Goal: Transaction & Acquisition: Download file/media

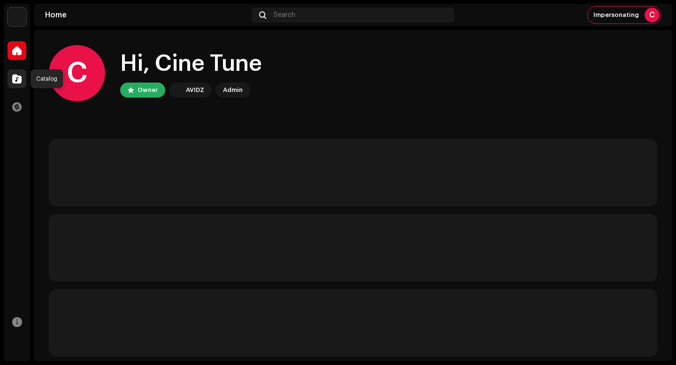
click at [23, 80] on div at bounding box center [17, 78] width 19 height 19
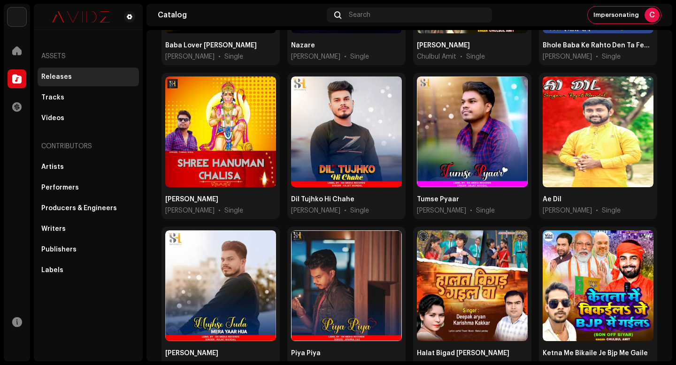
scroll to position [696, 0]
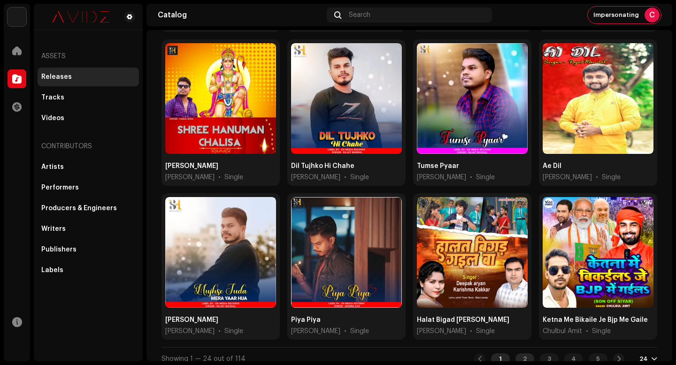
click at [520, 353] on div "2" at bounding box center [524, 358] width 19 height 11
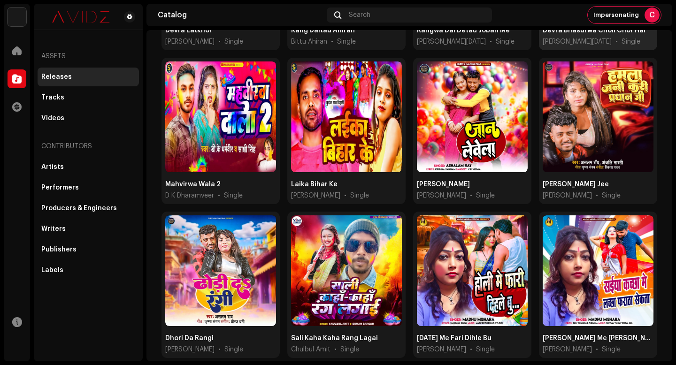
scroll to position [530, 0]
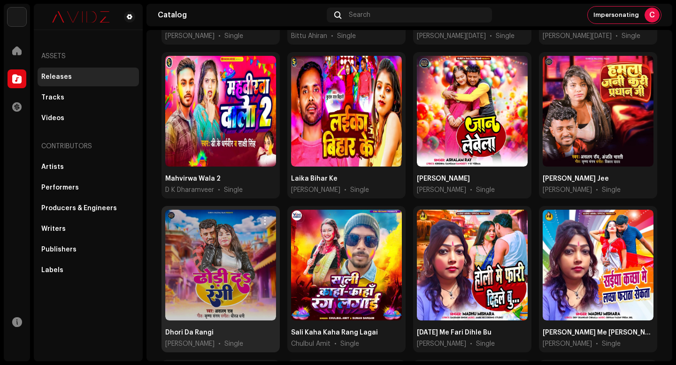
click at [267, 214] on button "button" at bounding box center [264, 221] width 15 height 15
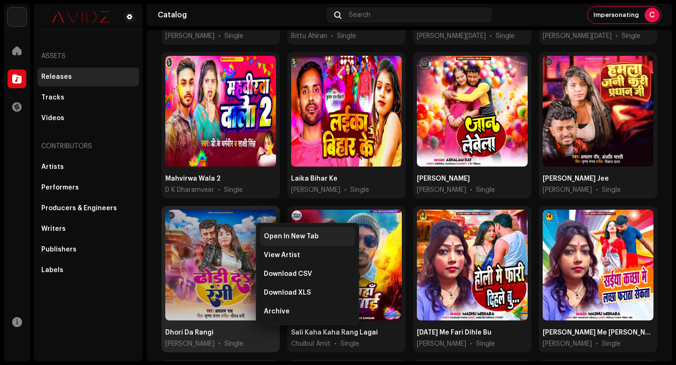
click at [302, 234] on span "Open In New Tab" at bounding box center [291, 237] width 55 height 8
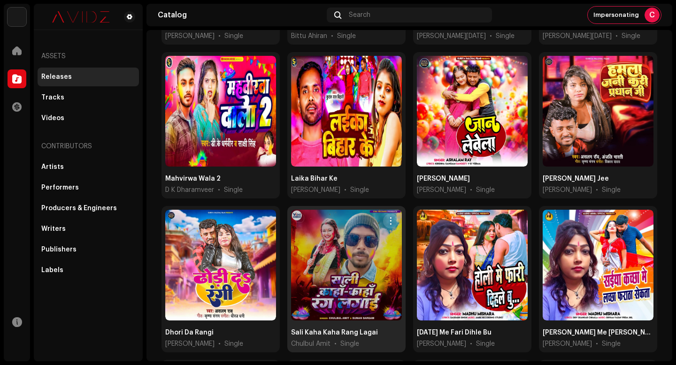
click at [390, 217] on span "button" at bounding box center [390, 221] width 7 height 8
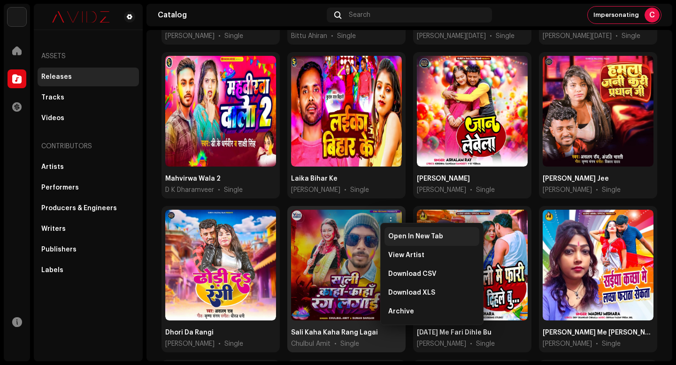
click at [398, 232] on div "Open In New Tab" at bounding box center [431, 236] width 95 height 19
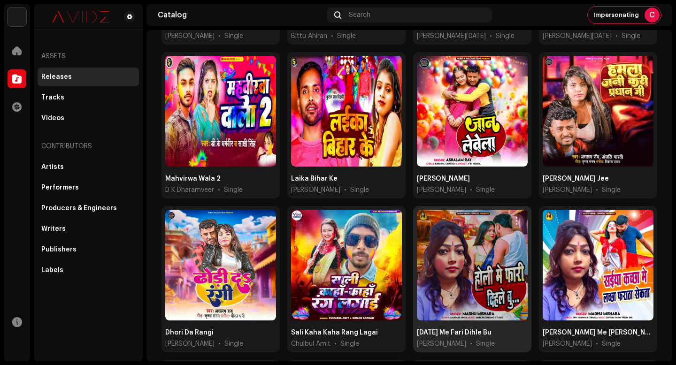
click at [513, 217] on span "button" at bounding box center [516, 221] width 7 height 8
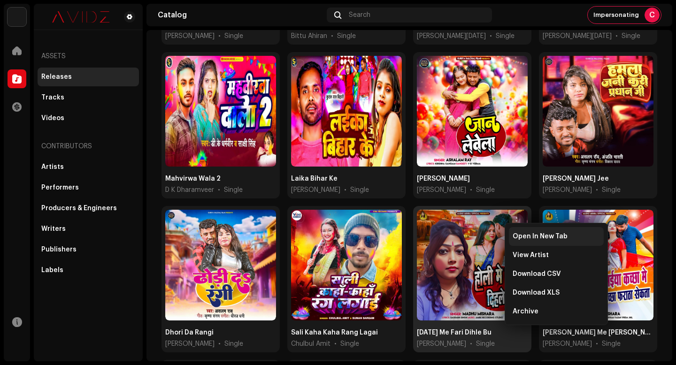
click at [525, 238] on span "Open In New Tab" at bounding box center [540, 237] width 55 height 8
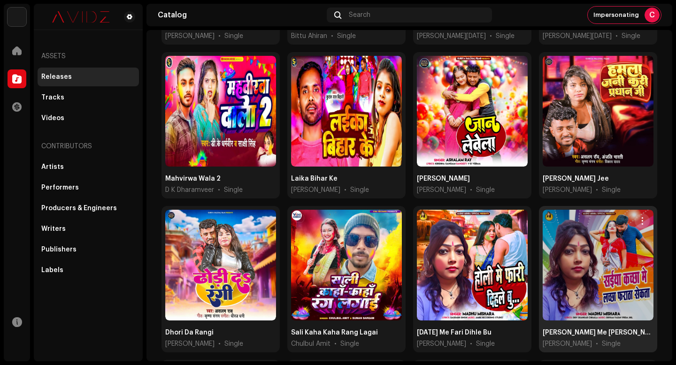
click at [639, 217] on span "button" at bounding box center [642, 221] width 7 height 8
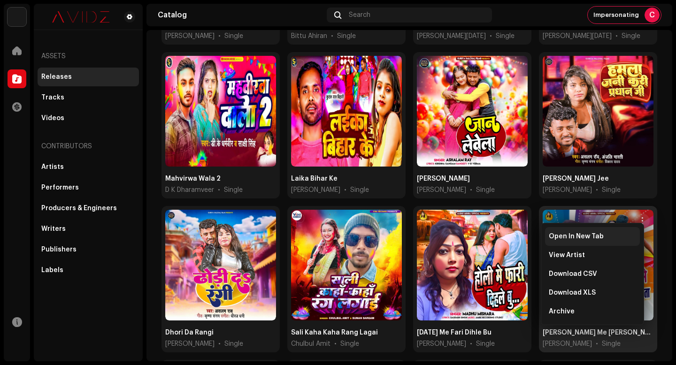
click at [627, 237] on div "Open In New Tab" at bounding box center [592, 237] width 87 height 8
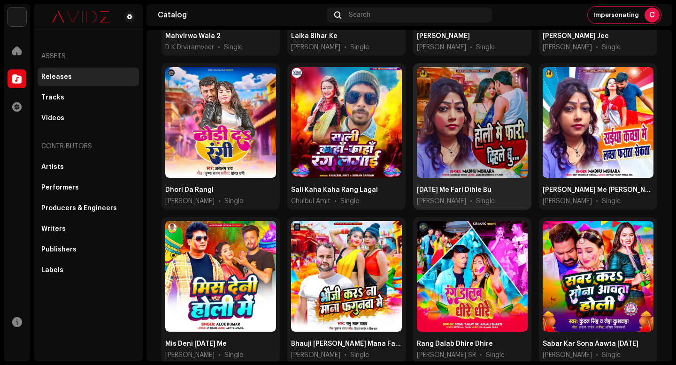
scroll to position [672, 0]
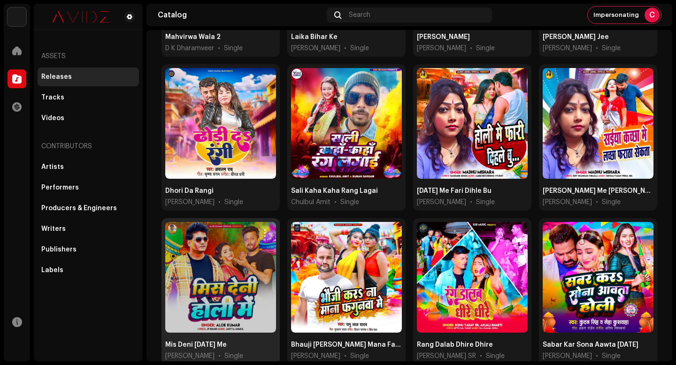
click at [268, 226] on button "button" at bounding box center [264, 233] width 15 height 15
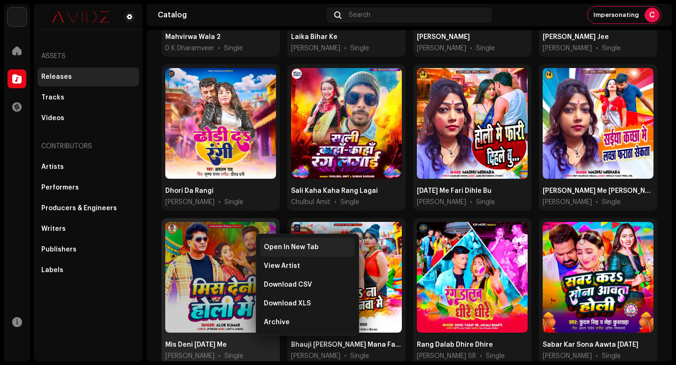
click at [301, 250] on span "Open In New Tab" at bounding box center [291, 248] width 55 height 8
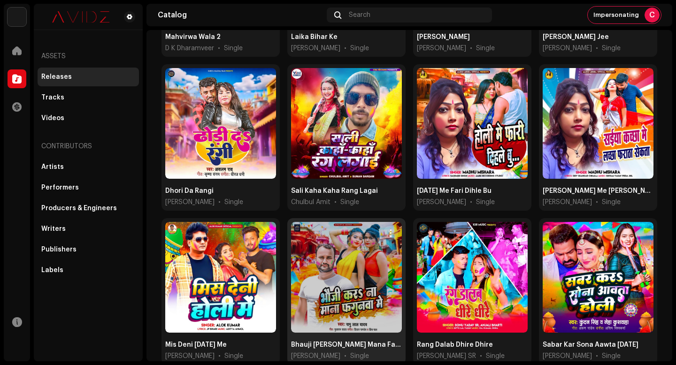
click at [388, 226] on button "button" at bounding box center [390, 233] width 15 height 15
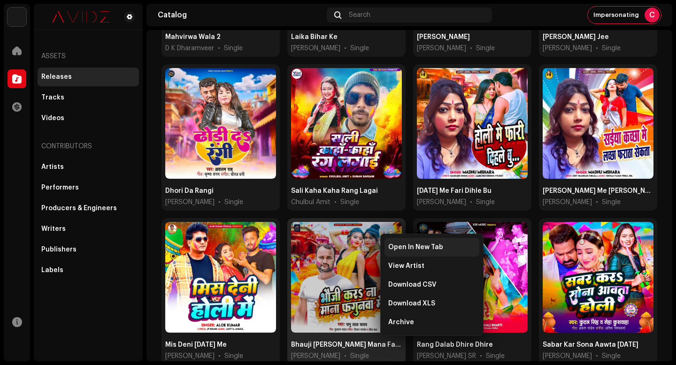
click at [397, 243] on div "Open In New Tab" at bounding box center [431, 247] width 95 height 19
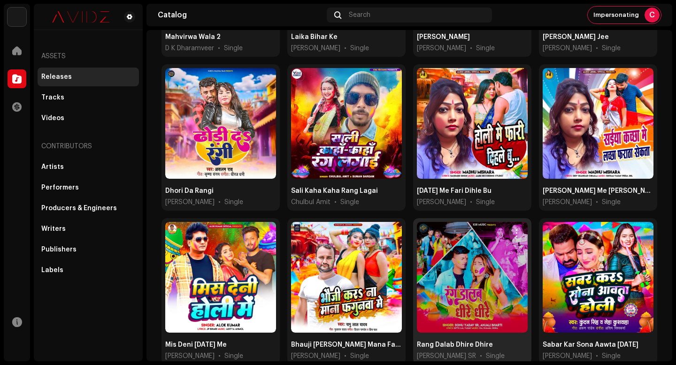
click at [513, 230] on span "button" at bounding box center [516, 234] width 7 height 8
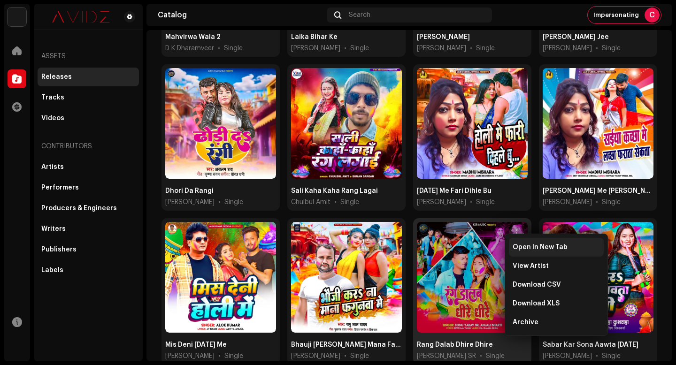
click at [519, 246] on span "Open In New Tab" at bounding box center [540, 248] width 55 height 8
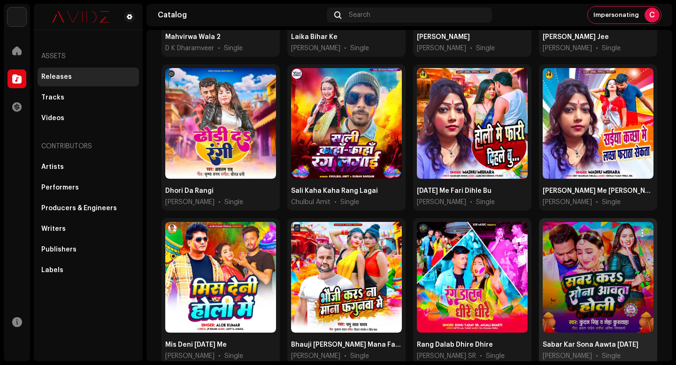
click at [636, 231] on button "button" at bounding box center [642, 233] width 15 height 15
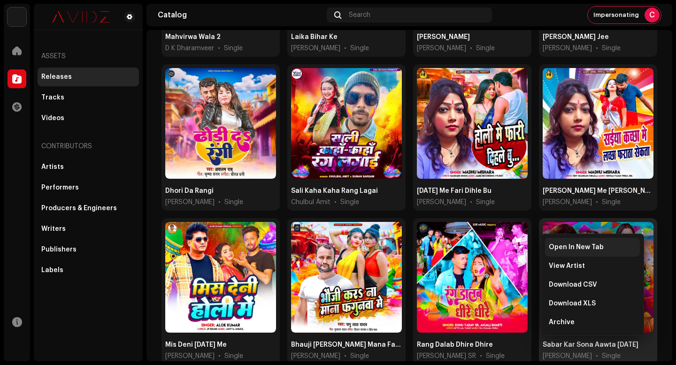
click at [626, 245] on div "Open In New Tab" at bounding box center [592, 248] width 87 height 8
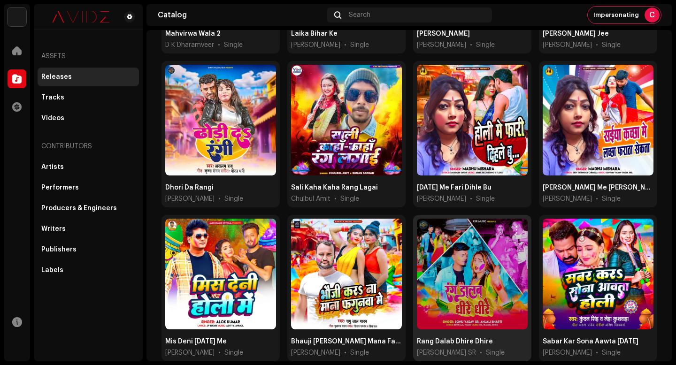
scroll to position [696, 0]
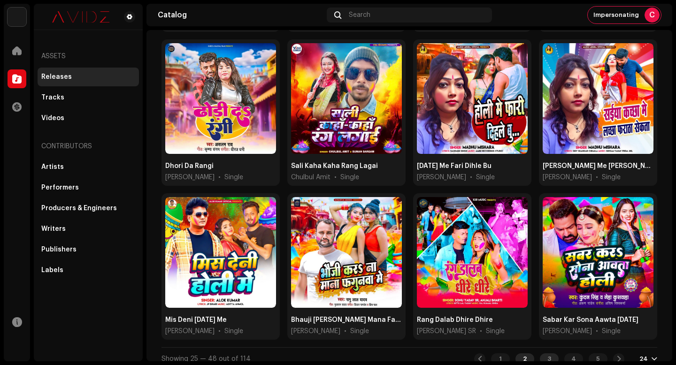
click at [544, 353] on div "3" at bounding box center [549, 358] width 19 height 11
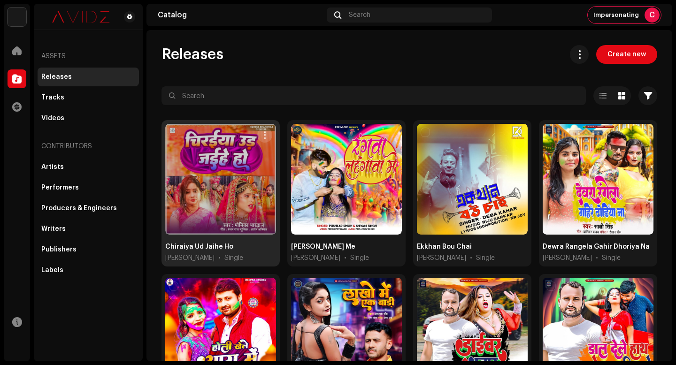
click at [262, 138] on span "button" at bounding box center [264, 135] width 7 height 8
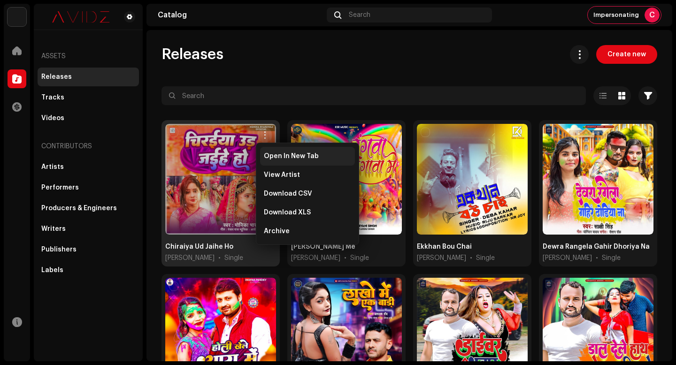
click at [283, 158] on span "Open In New Tab" at bounding box center [291, 157] width 55 height 8
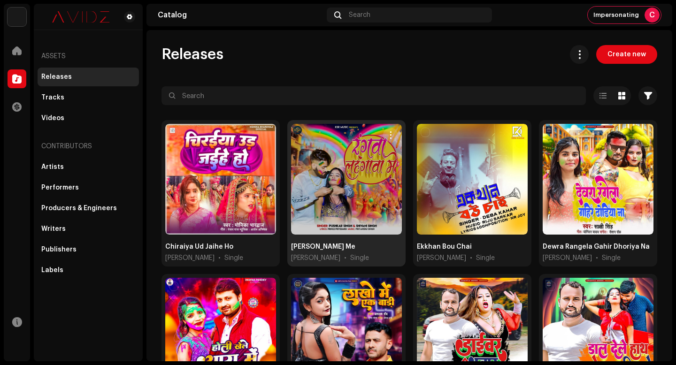
click at [387, 138] on span "button" at bounding box center [390, 135] width 7 height 8
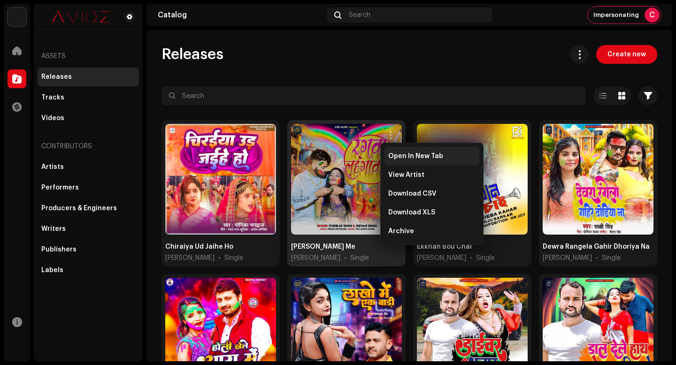
click at [394, 155] on span "Open In New Tab" at bounding box center [415, 157] width 55 height 8
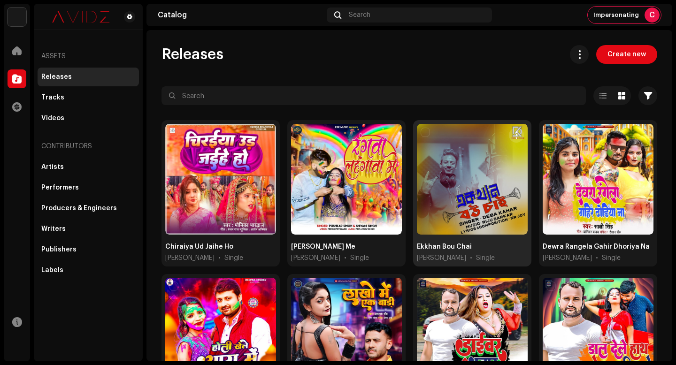
click at [513, 137] on span "button" at bounding box center [516, 135] width 7 height 8
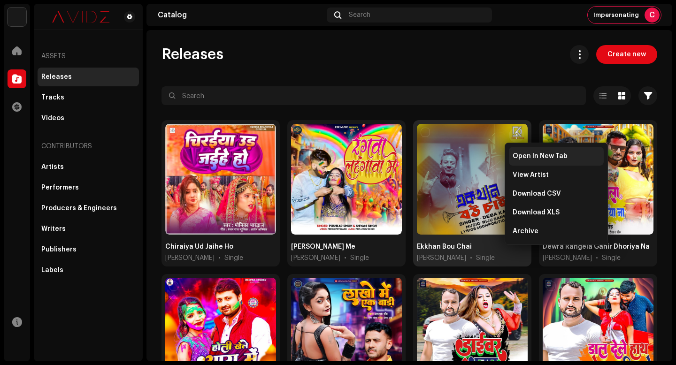
click at [515, 161] on div "Open In New Tab" at bounding box center [556, 156] width 95 height 19
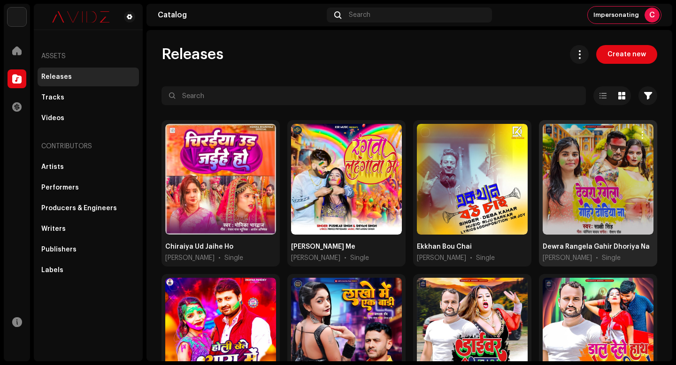
click at [635, 139] on button "button" at bounding box center [642, 135] width 15 height 15
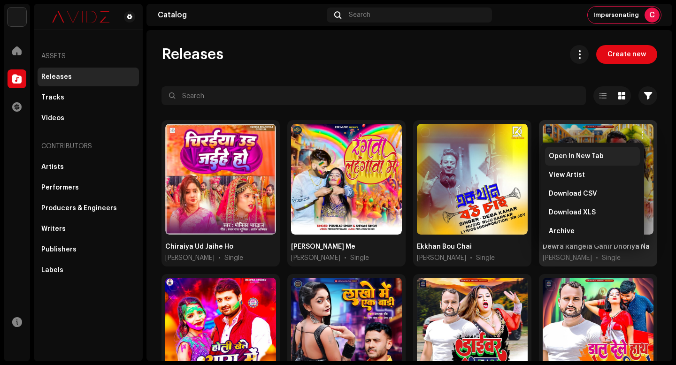
click at [631, 152] on div "Open In New Tab" at bounding box center [592, 156] width 95 height 19
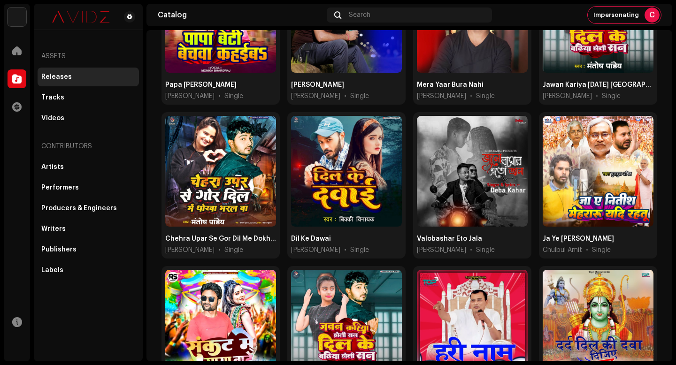
scroll to position [696, 0]
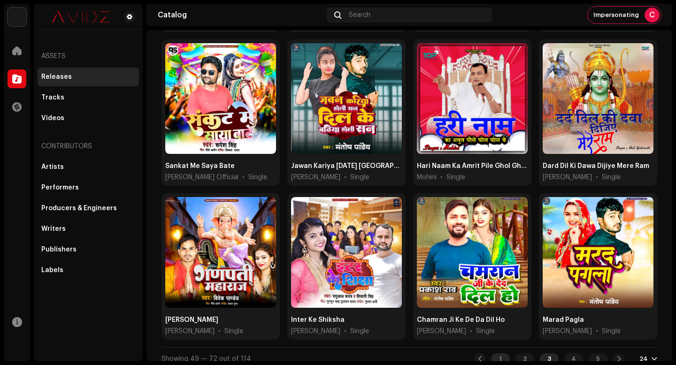
click at [491, 353] on div "1" at bounding box center [500, 358] width 19 height 11
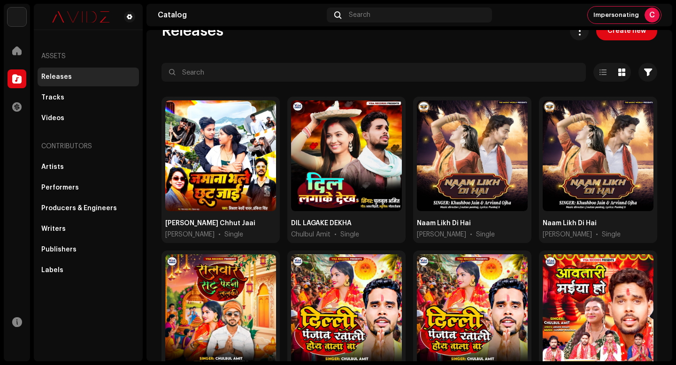
scroll to position [21, 0]
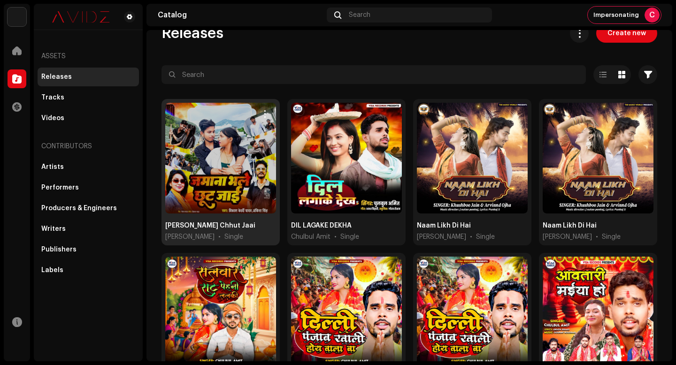
click at [208, 161] on div at bounding box center [220, 158] width 111 height 111
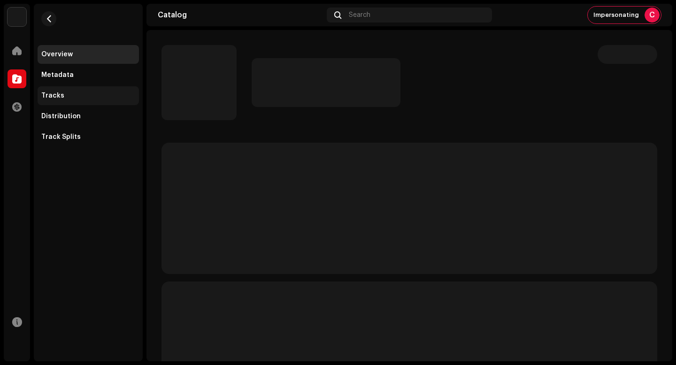
click at [97, 100] on div "Tracks" at bounding box center [88, 95] width 101 height 19
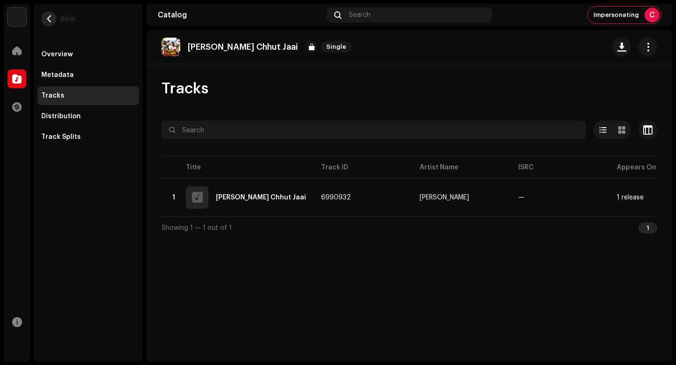
click at [50, 23] on button "button" at bounding box center [48, 18] width 15 height 15
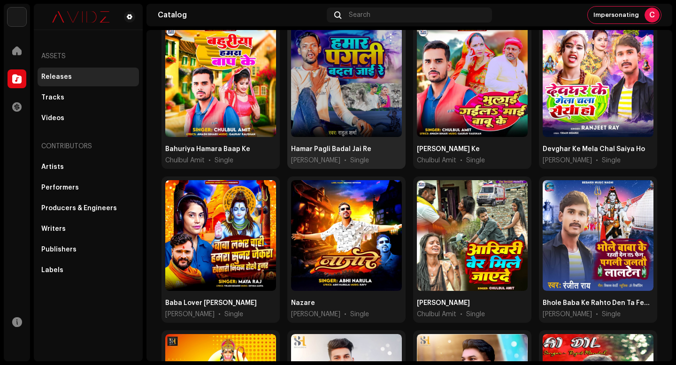
scroll to position [407, 0]
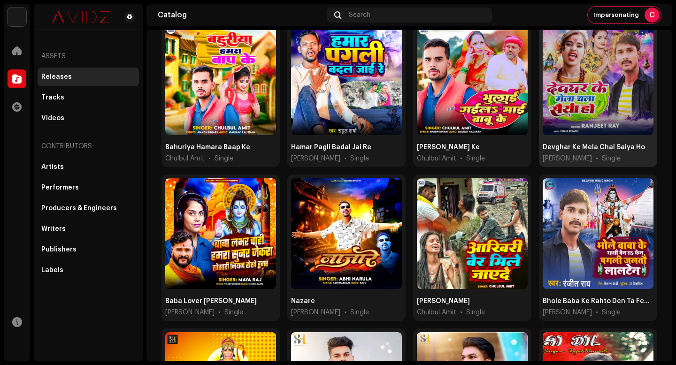
click at [605, 113] on div at bounding box center [598, 79] width 111 height 111
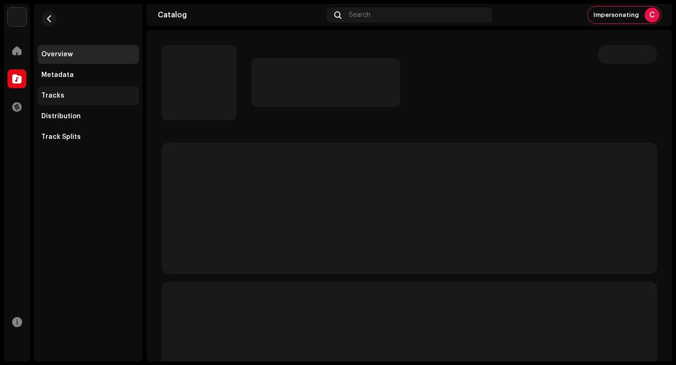
click at [69, 102] on div "Tracks" at bounding box center [88, 95] width 101 height 19
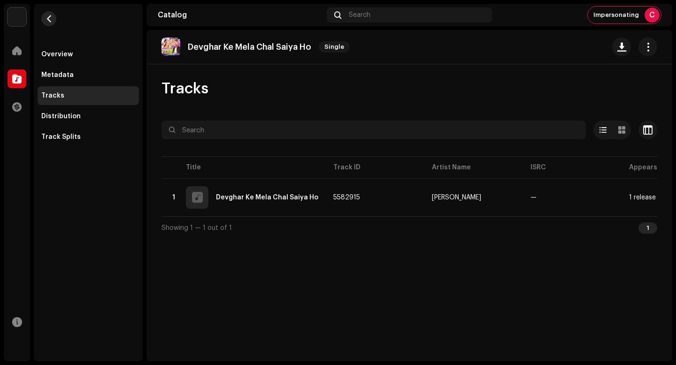
click at [48, 18] on span "button" at bounding box center [49, 19] width 7 height 8
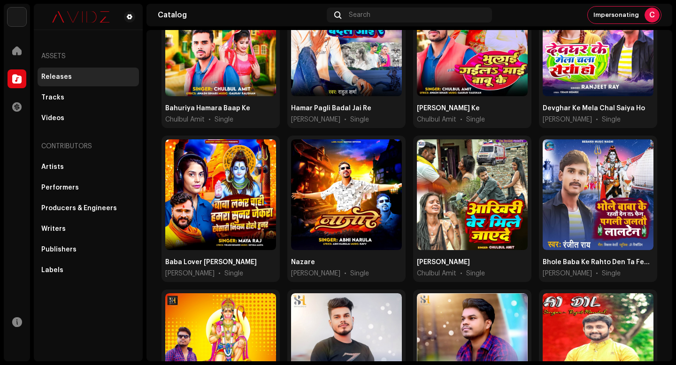
scroll to position [525, 0]
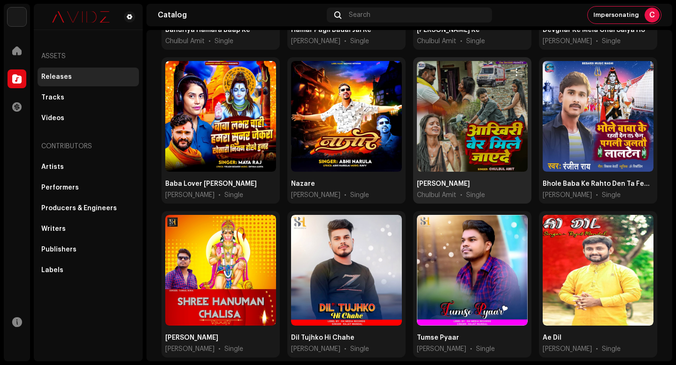
click at [464, 146] on div at bounding box center [472, 116] width 111 height 111
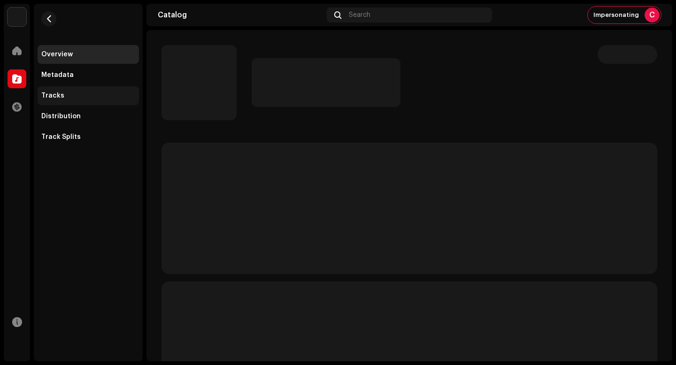
click at [91, 99] on div "Tracks" at bounding box center [88, 95] width 101 height 19
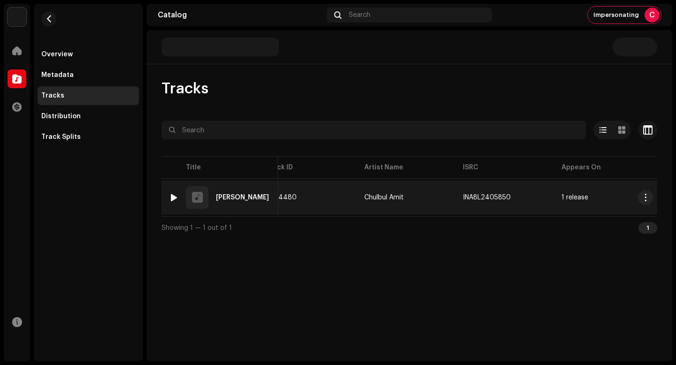
scroll to position [0, 23]
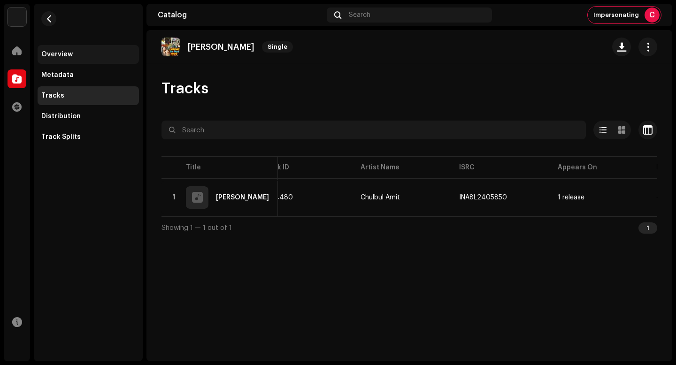
click at [90, 54] on div "Overview" at bounding box center [88, 55] width 94 height 8
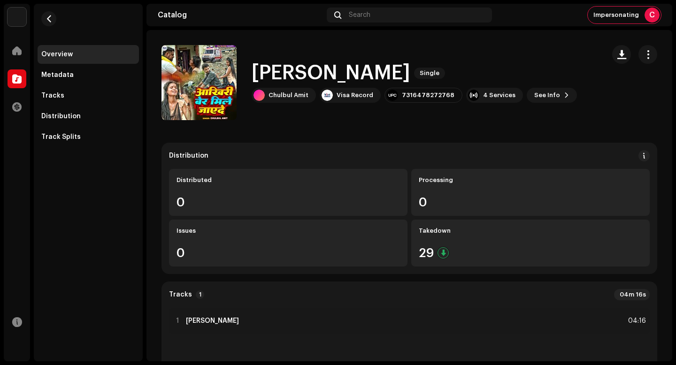
click at [375, 76] on h1 "Aakhiri Ber Mile Jayede" at bounding box center [331, 73] width 159 height 22
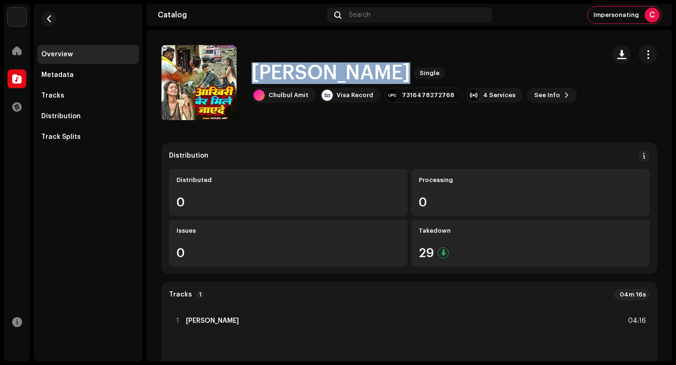
click at [375, 76] on h1 "Aakhiri Ber Mile Jayede" at bounding box center [331, 73] width 159 height 22
copy div "Aakhiri Ber Mile Jayede Single"
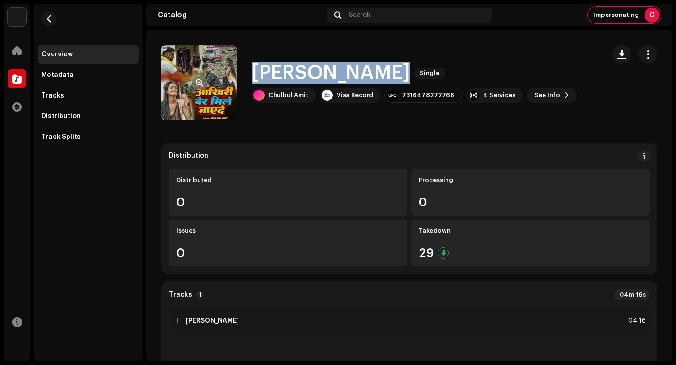
click at [206, 81] on div at bounding box center [198, 82] width 15 height 15
click at [202, 82] on span "button" at bounding box center [199, 83] width 7 height 8
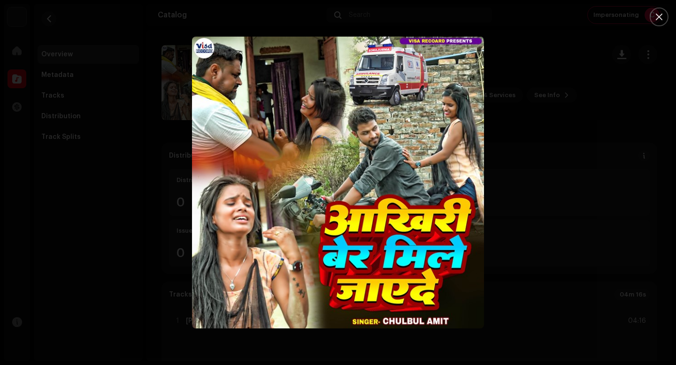
click at [525, 280] on div at bounding box center [338, 182] width 676 height 365
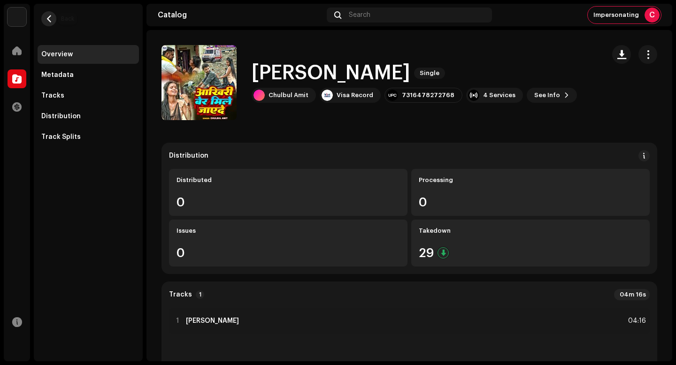
click at [46, 23] on button "button" at bounding box center [48, 18] width 15 height 15
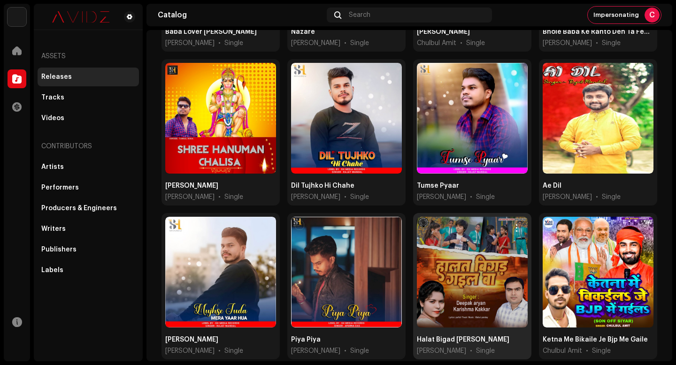
scroll to position [696, 0]
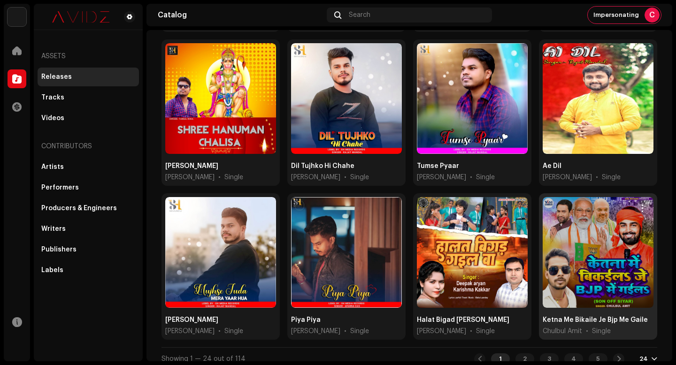
click at [576, 272] on div at bounding box center [598, 252] width 111 height 111
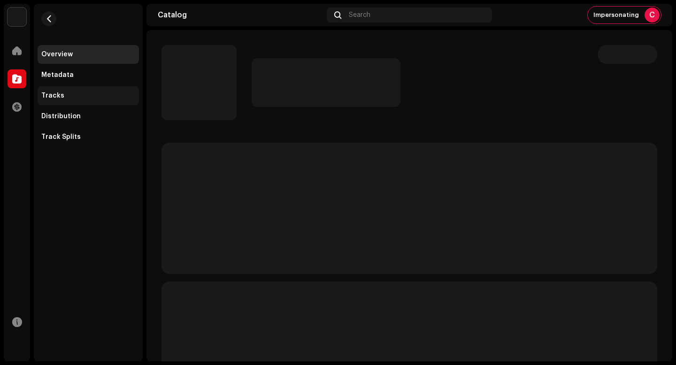
click at [87, 96] on div "Tracks" at bounding box center [88, 96] width 94 height 8
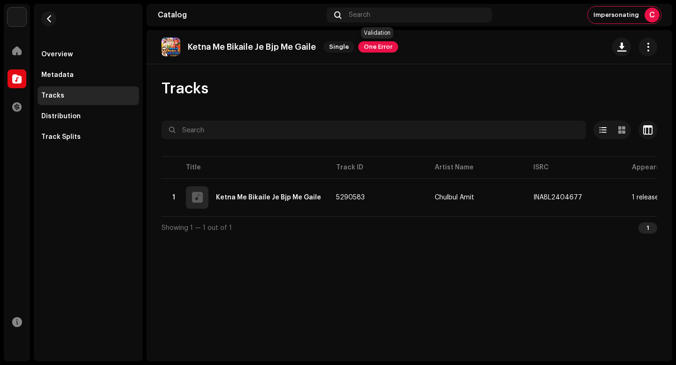
click at [375, 50] on span "One Error" at bounding box center [378, 46] width 40 height 11
click at [505, 108] on div "Validation Errors Address the following issues before you can distribute. Track…" at bounding box center [338, 182] width 676 height 365
click at [69, 55] on div "Overview" at bounding box center [56, 55] width 31 height 8
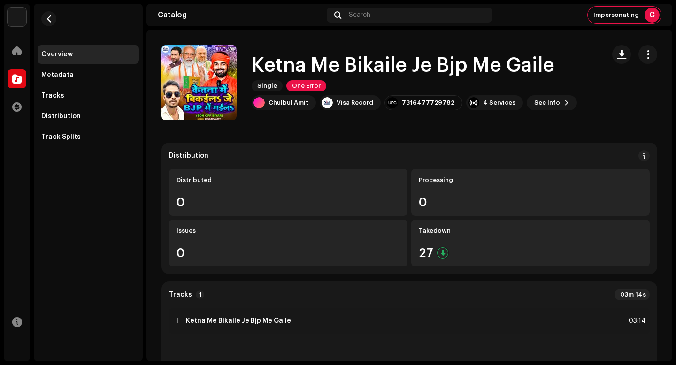
click at [435, 65] on h1 "Ketna Me Bikaile Je Bjp Me Gaile" at bounding box center [403, 66] width 303 height 22
click at [440, 65] on h1 "Ketna Me Bikaile Je Bjp Me Gaile" at bounding box center [403, 66] width 303 height 22
click at [438, 65] on h1 "Ketna Me Bikaile Je Bjp Me Gaile" at bounding box center [403, 66] width 303 height 22
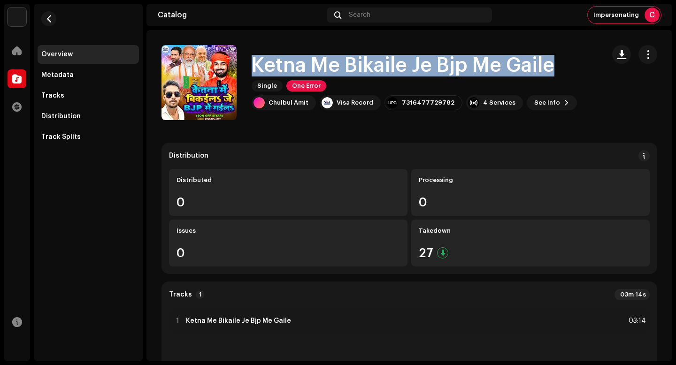
click at [438, 65] on h1 "Ketna Me Bikaile Je Bjp Me Gaile" at bounding box center [403, 66] width 303 height 22
copy div "Ketna Me Bikaile Je Bjp Me Gaile Single One Error"
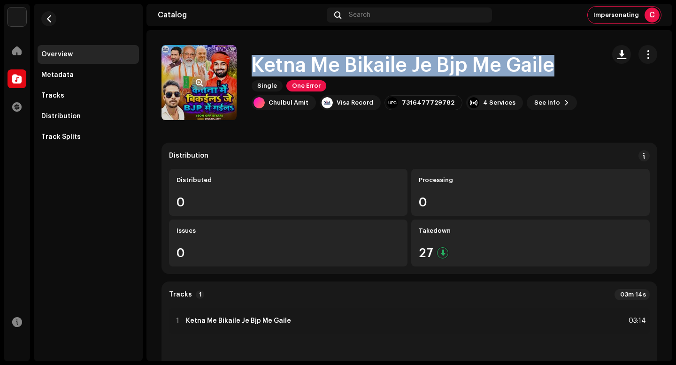
click at [200, 84] on span "button" at bounding box center [199, 83] width 7 height 8
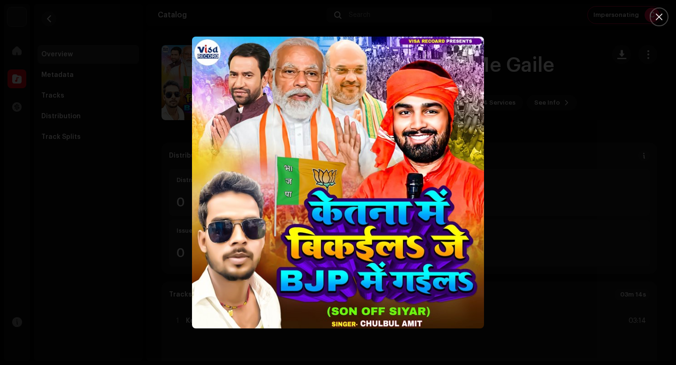
click at [540, 275] on div at bounding box center [338, 182] width 676 height 365
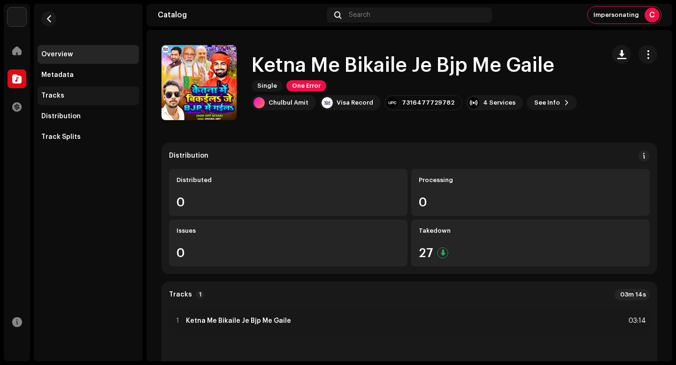
click at [121, 100] on div "Tracks" at bounding box center [88, 95] width 101 height 19
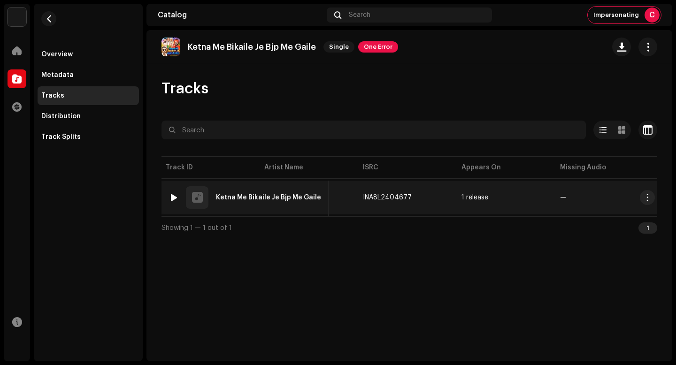
scroll to position [0, 176]
click at [413, 196] on span "button" at bounding box center [416, 198] width 6 height 8
click at [646, 196] on button "button" at bounding box center [642, 197] width 15 height 15
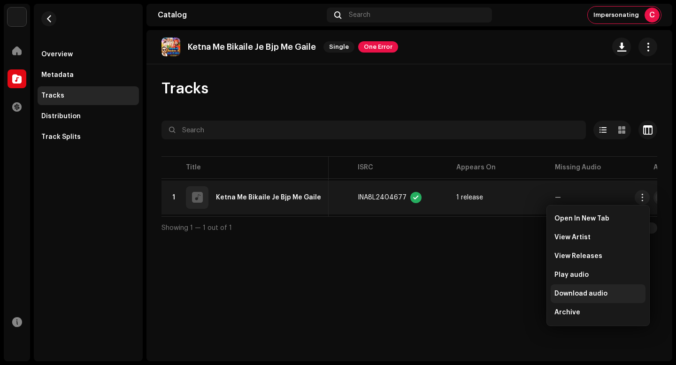
click at [616, 291] on div "Download audio" at bounding box center [597, 294] width 87 height 8
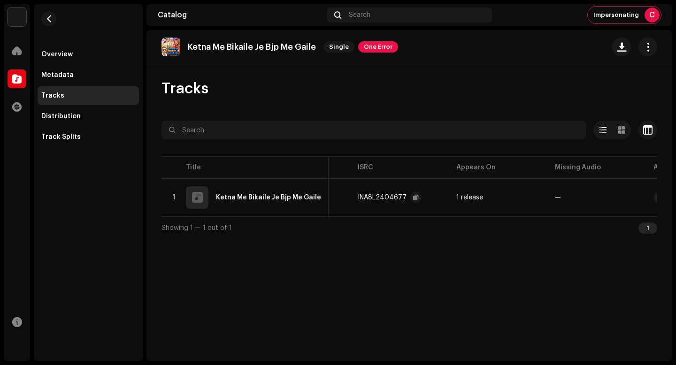
click at [60, 13] on re-m-nav-back at bounding box center [49, 24] width 23 height 41
click at [54, 17] on button "button" at bounding box center [48, 18] width 15 height 15
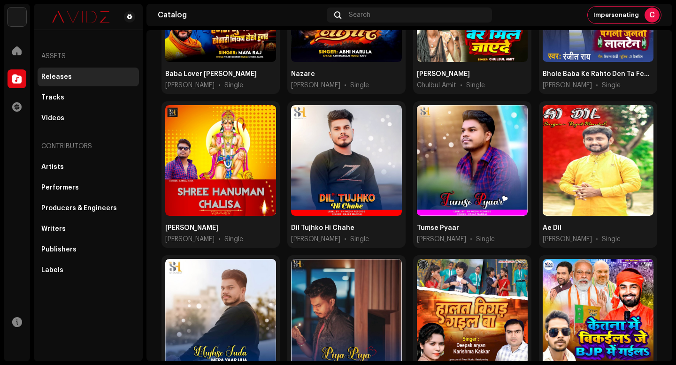
scroll to position [696, 0]
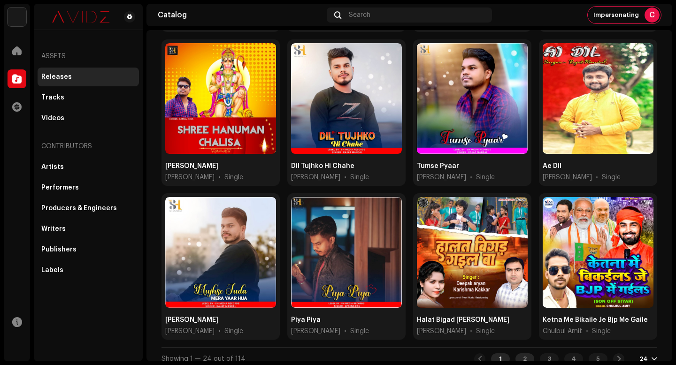
click at [521, 353] on div "2" at bounding box center [524, 358] width 19 height 11
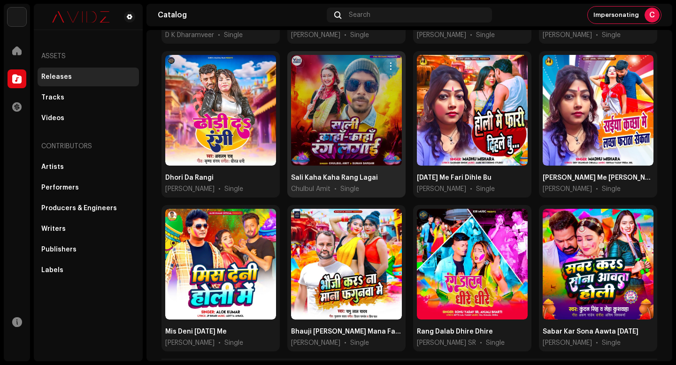
scroll to position [696, 0]
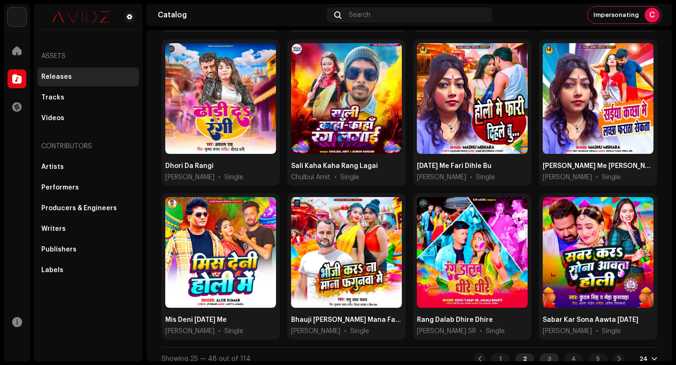
click at [543, 353] on div "3" at bounding box center [549, 358] width 19 height 11
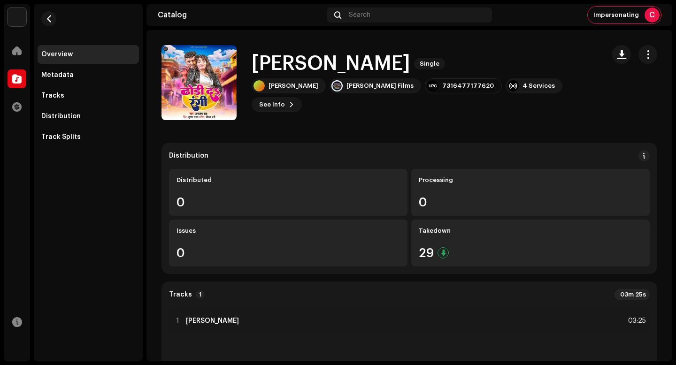
click at [319, 75] on h1 "[PERSON_NAME]" at bounding box center [331, 64] width 159 height 22
click at [319, 75] on h1 "Dhori Da Rangi" at bounding box center [331, 64] width 159 height 22
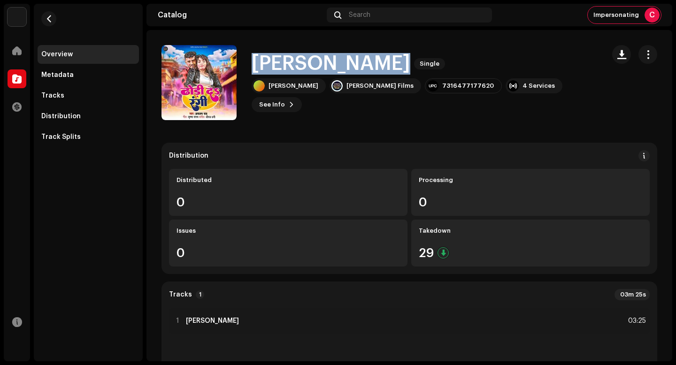
click at [319, 75] on h1 "Dhori Da Rangi" at bounding box center [331, 64] width 159 height 22
copy div "Dhori Da Rangi Single"
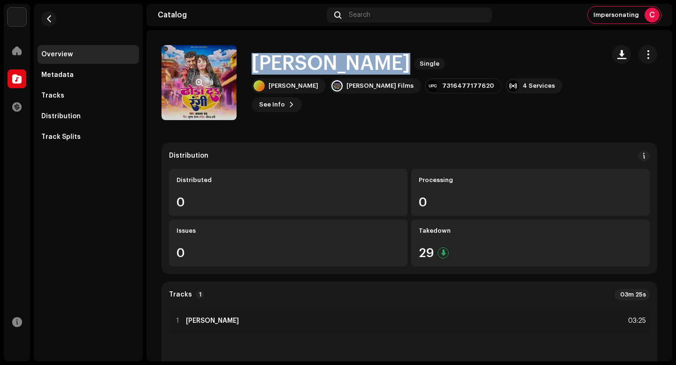
click at [200, 82] on span "button" at bounding box center [199, 83] width 7 height 8
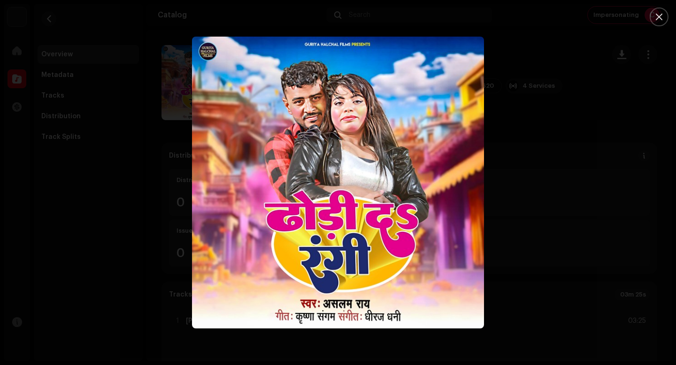
click at [552, 259] on div at bounding box center [338, 182] width 676 height 365
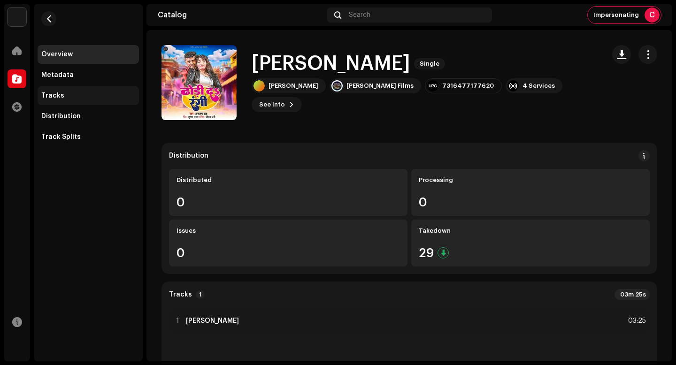
click at [42, 90] on div "Tracks" at bounding box center [88, 95] width 101 height 19
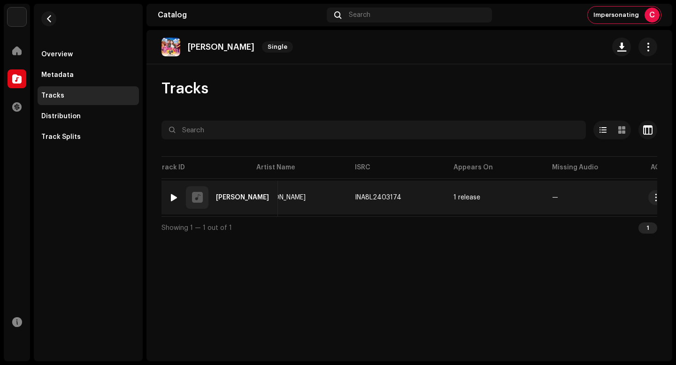
scroll to position [0, 202]
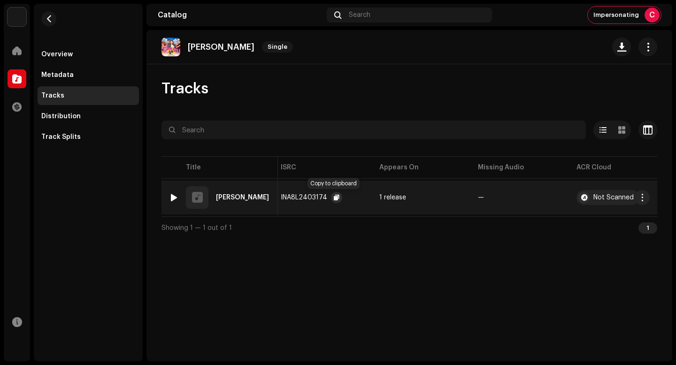
click at [334, 198] on span "button" at bounding box center [337, 198] width 6 height 8
click at [639, 201] on button "button" at bounding box center [642, 197] width 15 height 15
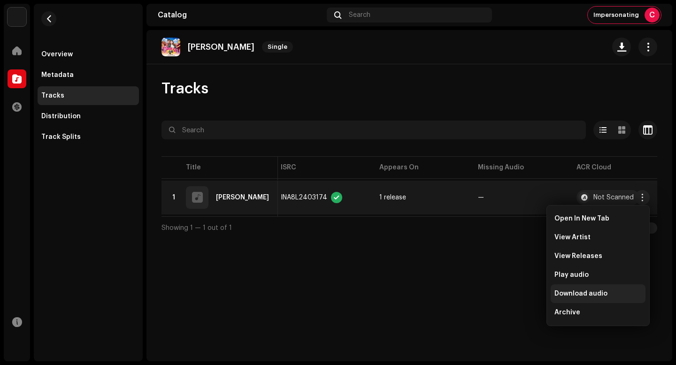
click at [606, 292] on div "Download audio" at bounding box center [597, 294] width 87 height 8
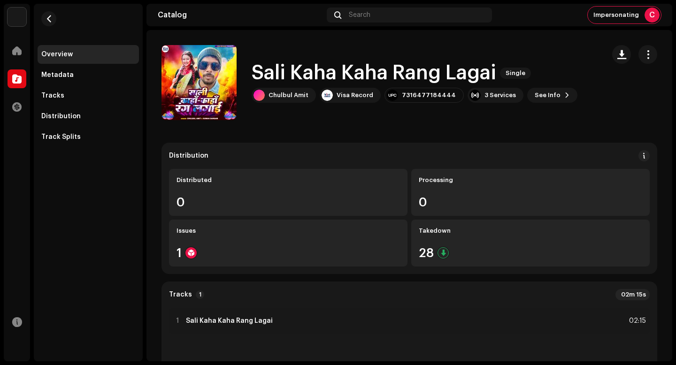
click at [345, 78] on h1 "Sali Kaha Kaha Rang Lagai" at bounding box center [374, 73] width 245 height 22
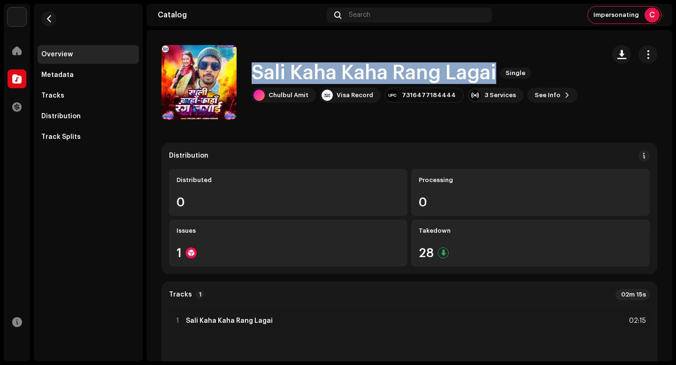
click at [345, 78] on h1 "Sali Kaha Kaha Rang Lagai" at bounding box center [374, 73] width 245 height 22
copy div "Sali Kaha Kaha Rang Lagai Single"
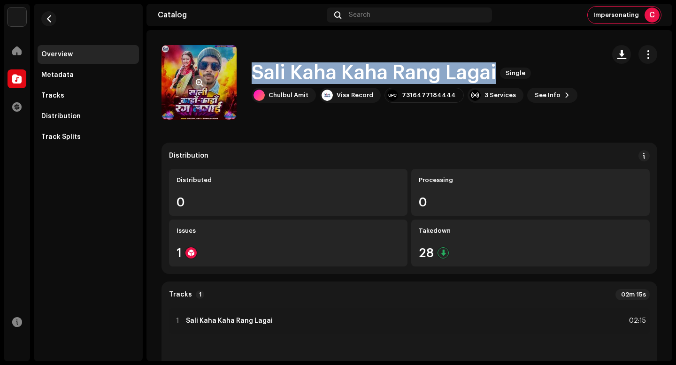
click at [196, 84] on span "button" at bounding box center [199, 83] width 7 height 8
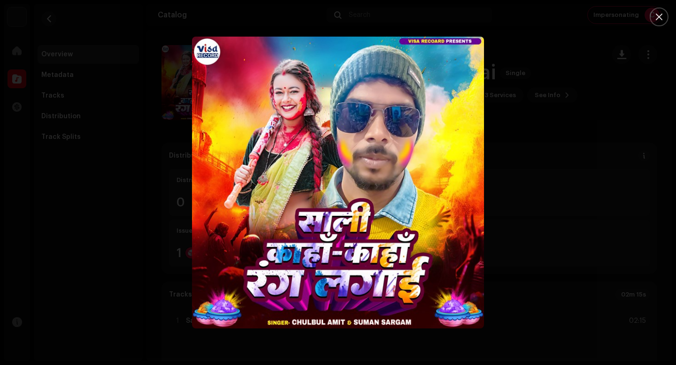
click at [561, 233] on div at bounding box center [338, 182] width 676 height 365
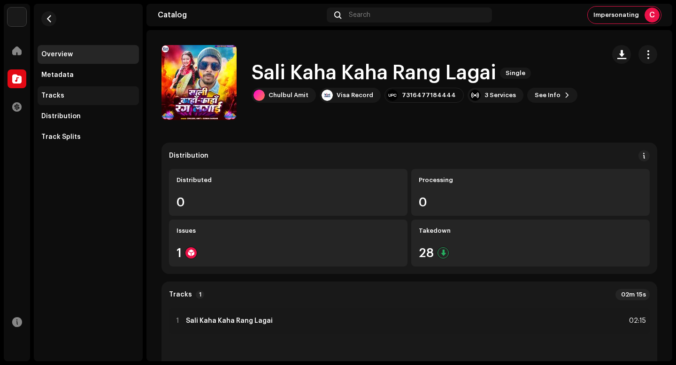
click at [96, 87] on div "Tracks" at bounding box center [88, 95] width 101 height 19
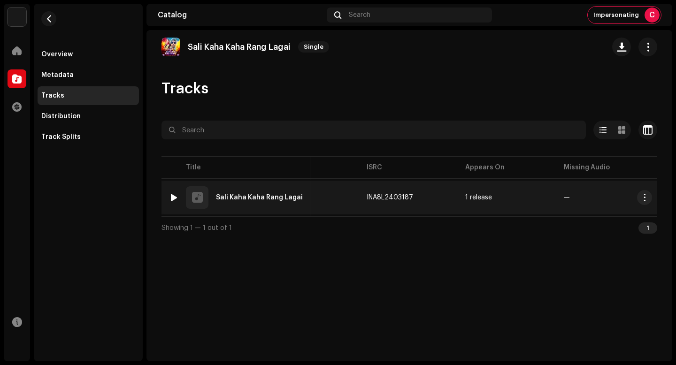
scroll to position [0, 155]
click at [411, 199] on button "button" at bounding box center [415, 197] width 11 height 11
click at [644, 200] on span "button" at bounding box center [642, 198] width 7 height 8
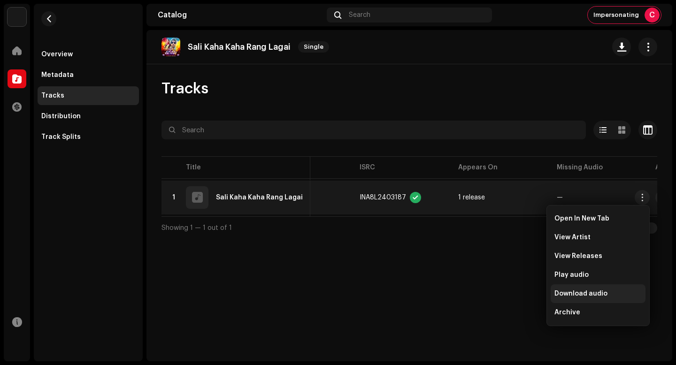
click at [601, 294] on span "Download audio" at bounding box center [580, 294] width 53 height 8
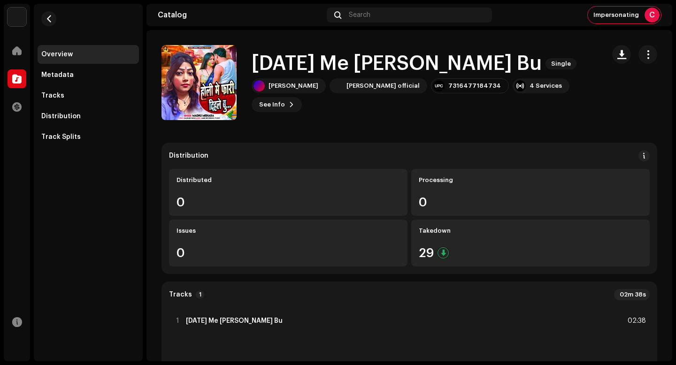
click at [388, 61] on h1 "[DATE] Me [PERSON_NAME] Bu" at bounding box center [397, 64] width 290 height 22
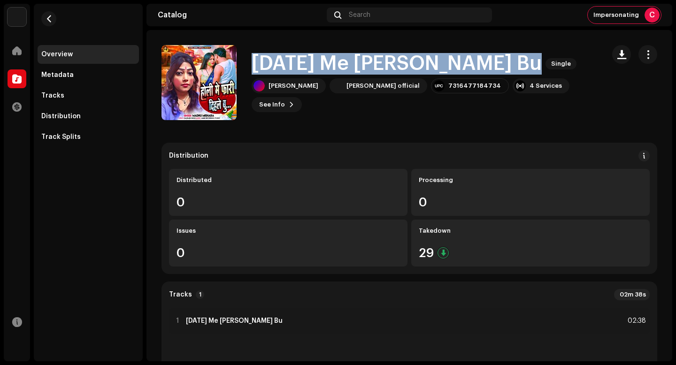
click at [388, 61] on h1 "[DATE] Me [PERSON_NAME] Bu" at bounding box center [397, 64] width 290 height 22
click at [388, 61] on h1 "Holi Me Fari Dihle Bu" at bounding box center [397, 64] width 290 height 22
copy div "Holi Me Fari Dihle Bu Single"
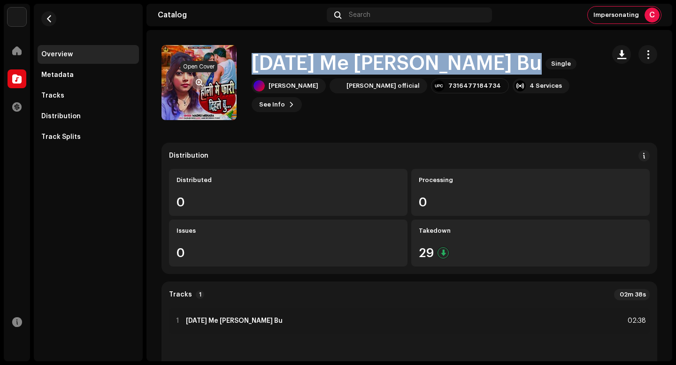
click at [200, 80] on span "button" at bounding box center [199, 83] width 7 height 8
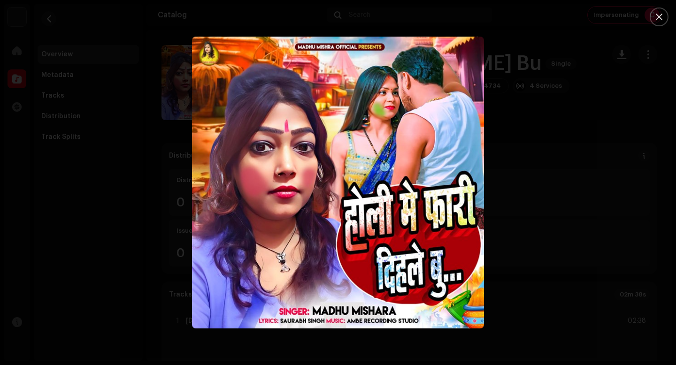
click at [561, 253] on div at bounding box center [338, 182] width 676 height 365
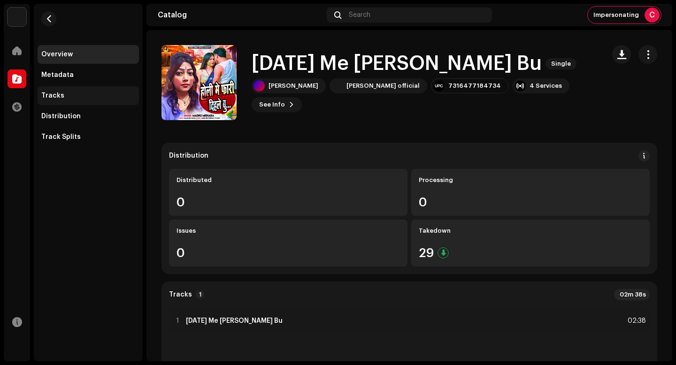
click at [105, 101] on div "Tracks" at bounding box center [88, 95] width 101 height 19
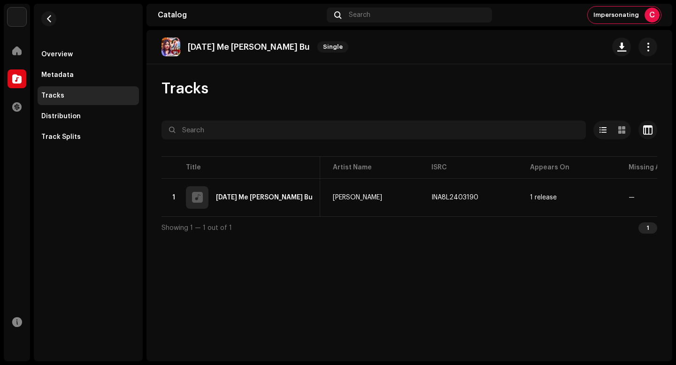
scroll to position [0, 136]
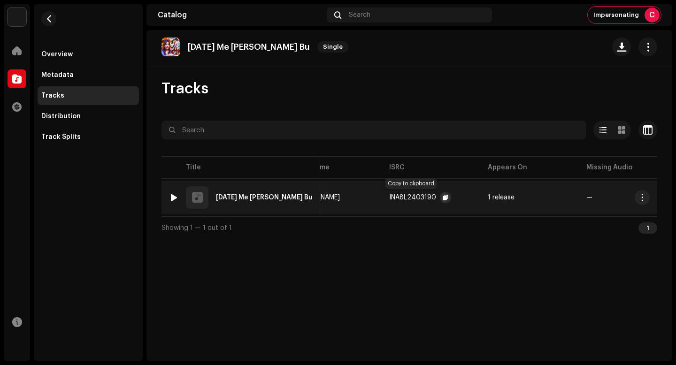
click at [443, 198] on span "button" at bounding box center [446, 198] width 6 height 8
click at [640, 195] on span "button" at bounding box center [642, 198] width 7 height 8
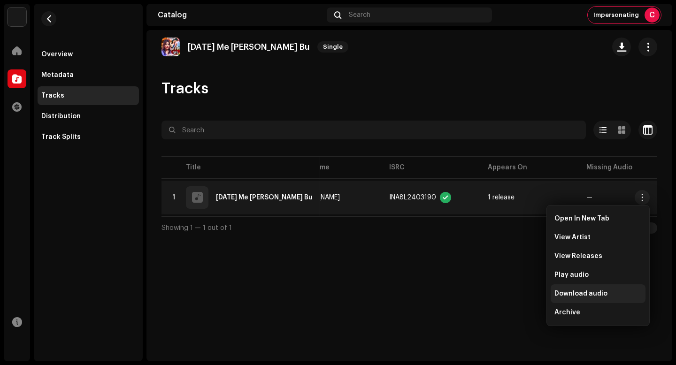
click at [571, 299] on div "Download audio" at bounding box center [598, 293] width 95 height 19
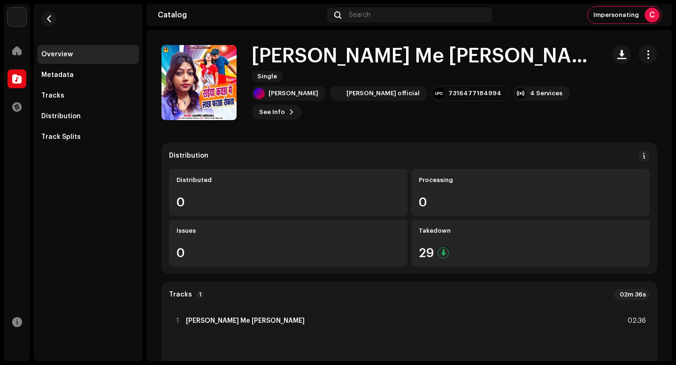
click at [391, 56] on h1 "[PERSON_NAME] Me [PERSON_NAME]" at bounding box center [424, 57] width 345 height 22
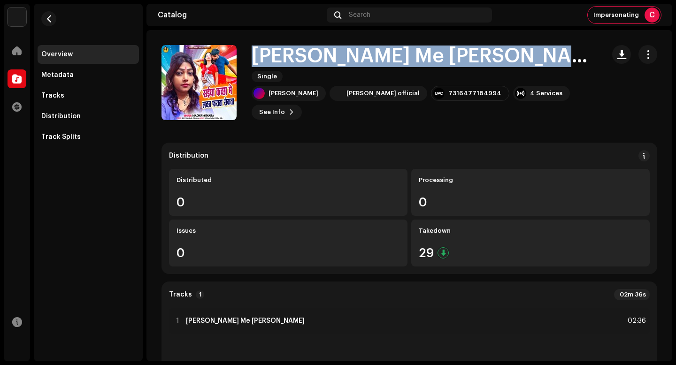
click at [391, 56] on h1 "[PERSON_NAME] Me [PERSON_NAME]" at bounding box center [424, 57] width 345 height 22
copy div "Saiya Kachha Me Lachha Faratha Sekta Single"
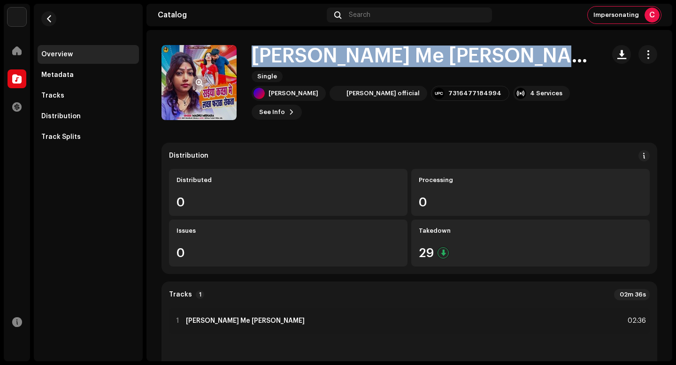
click at [200, 78] on button "button" at bounding box center [198, 82] width 15 height 15
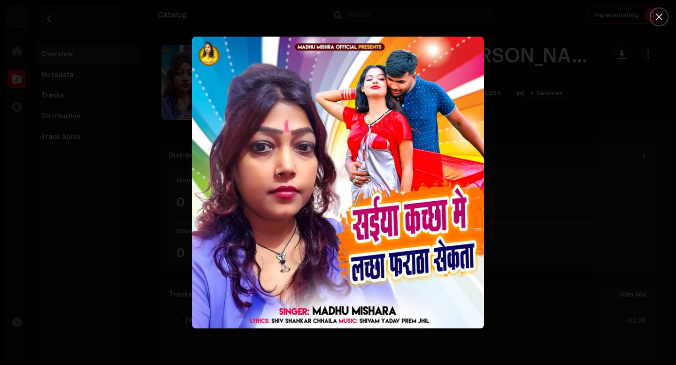
click at [527, 275] on div at bounding box center [338, 182] width 676 height 365
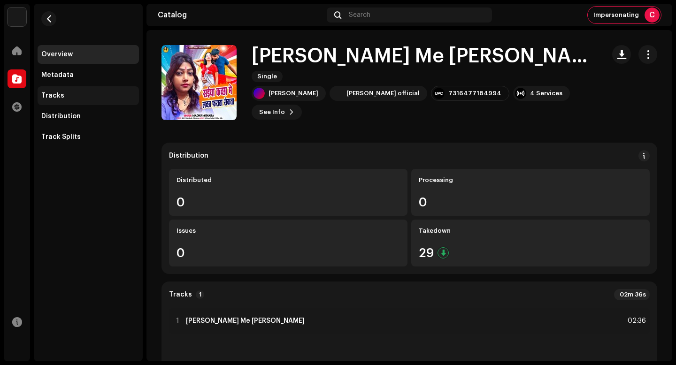
click at [87, 90] on div "Tracks" at bounding box center [88, 95] width 101 height 19
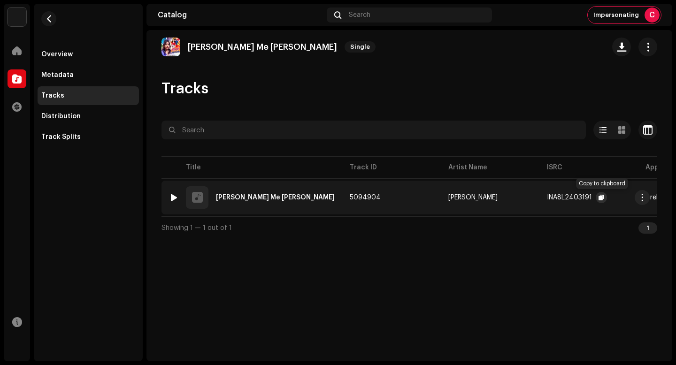
click at [599, 200] on span "button" at bounding box center [601, 198] width 6 height 8
click at [643, 201] on span "button" at bounding box center [642, 198] width 7 height 8
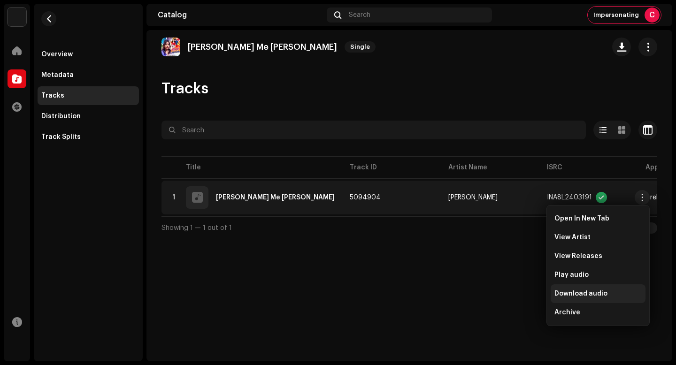
click at [577, 296] on span "Download audio" at bounding box center [580, 294] width 53 height 8
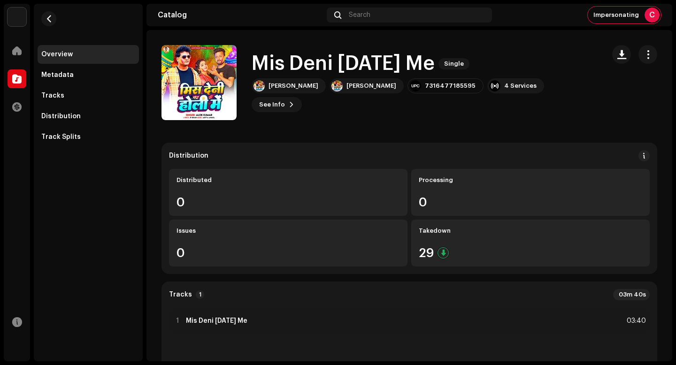
click at [362, 75] on h1 "Mis Deni Holi Me" at bounding box center [343, 64] width 183 height 22
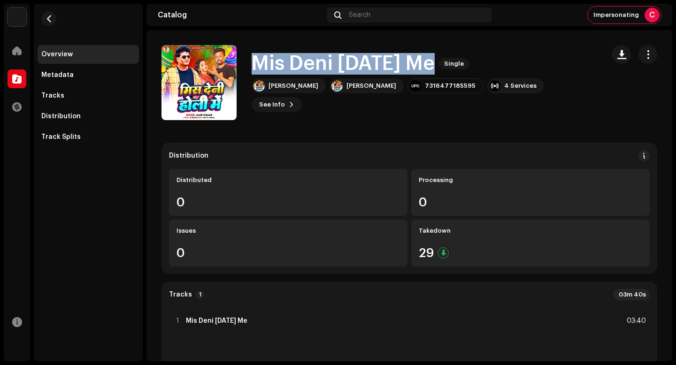
click at [362, 75] on h1 "Mis Deni Holi Me" at bounding box center [343, 64] width 183 height 22
copy div "Mis Deni Holi Me Single"
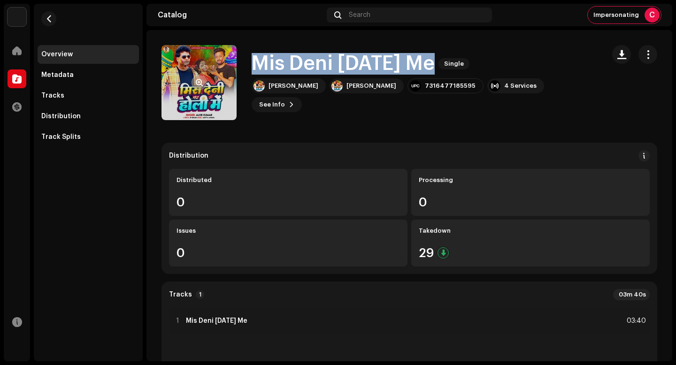
click at [199, 86] on span "button" at bounding box center [199, 83] width 7 height 8
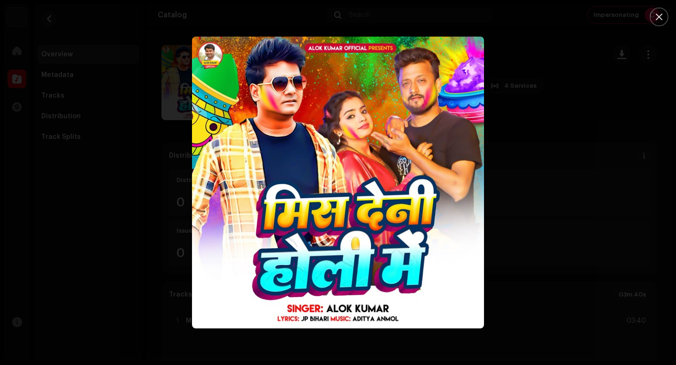
click at [582, 287] on div at bounding box center [338, 182] width 676 height 365
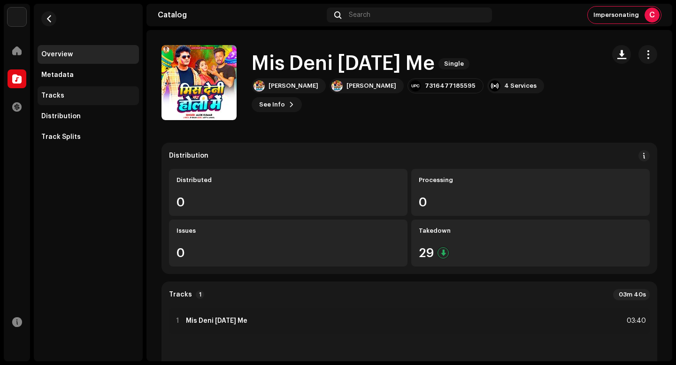
click at [86, 97] on div "Tracks" at bounding box center [88, 96] width 94 height 8
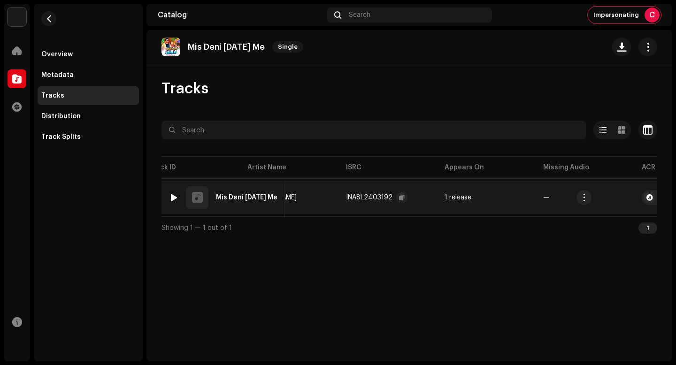
scroll to position [0, 157]
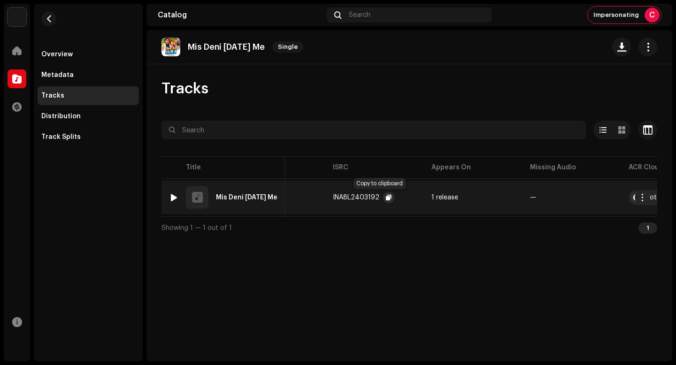
click at [386, 196] on span "button" at bounding box center [389, 198] width 6 height 8
click at [643, 198] on span "button" at bounding box center [642, 198] width 7 height 8
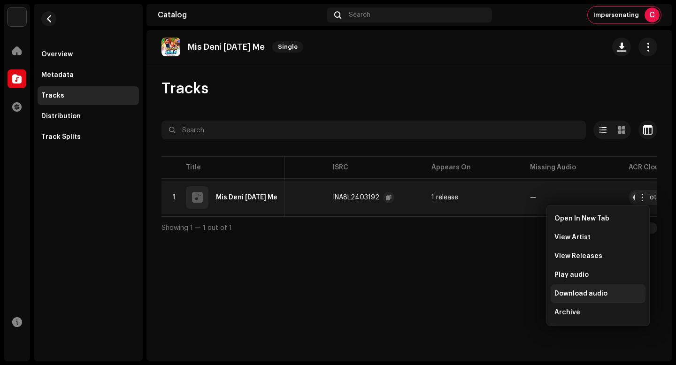
click at [595, 301] on div "Download audio" at bounding box center [598, 293] width 95 height 19
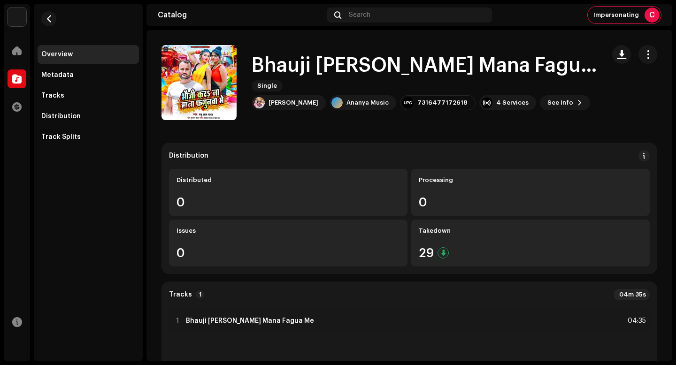
click at [339, 76] on h1 "Bhauji [PERSON_NAME] Mana Fagua Me" at bounding box center [424, 66] width 345 height 22
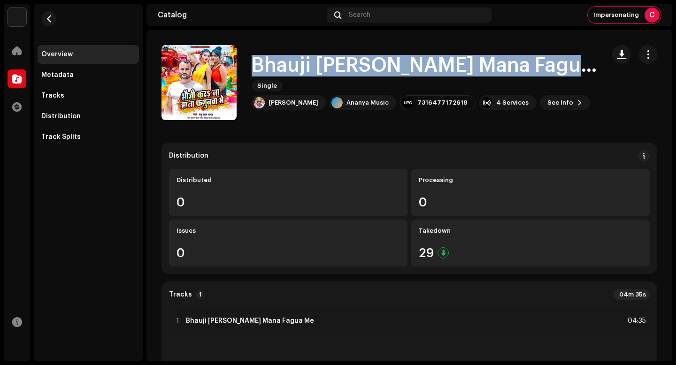
click at [339, 76] on h1 "Bhauji [PERSON_NAME] Mana Fagua Me" at bounding box center [424, 66] width 345 height 22
copy div "Bhauji [PERSON_NAME] Mana Fagua Me Single"
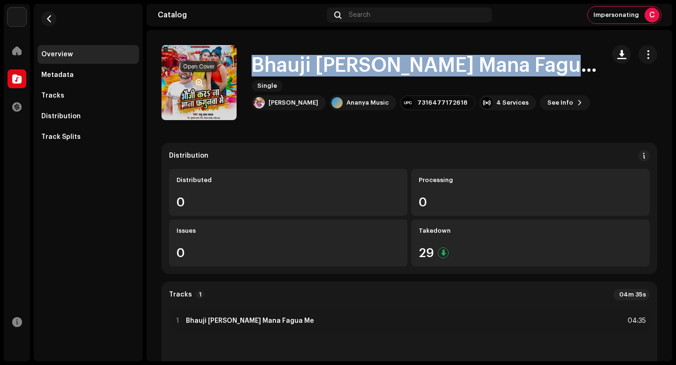
click at [197, 82] on span "button" at bounding box center [199, 83] width 7 height 8
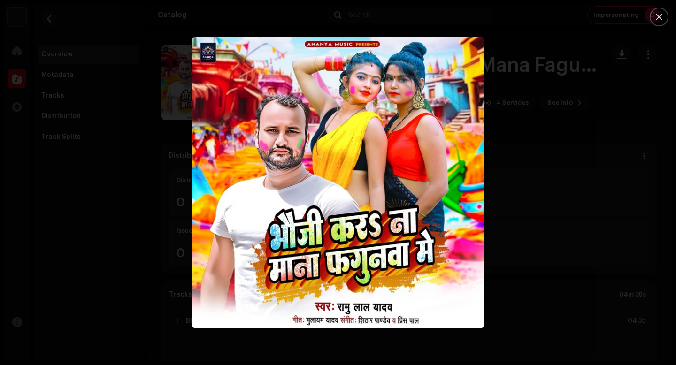
click at [552, 291] on div at bounding box center [338, 182] width 676 height 365
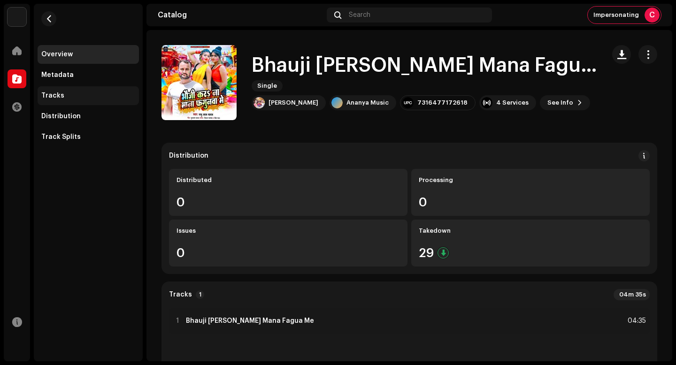
click at [52, 97] on div "Tracks" at bounding box center [52, 96] width 23 height 8
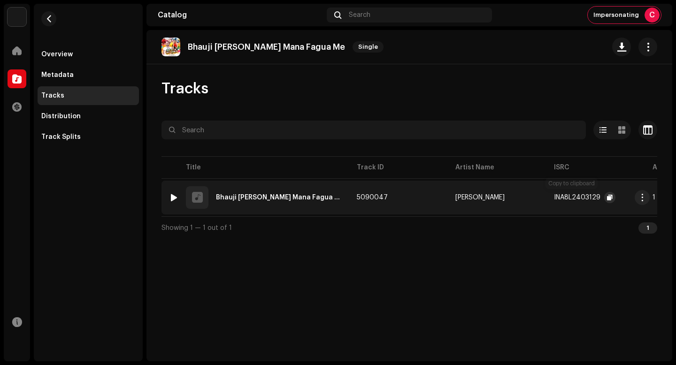
click at [604, 192] on button "button" at bounding box center [609, 197] width 11 height 11
click at [639, 198] on span "button" at bounding box center [642, 198] width 7 height 8
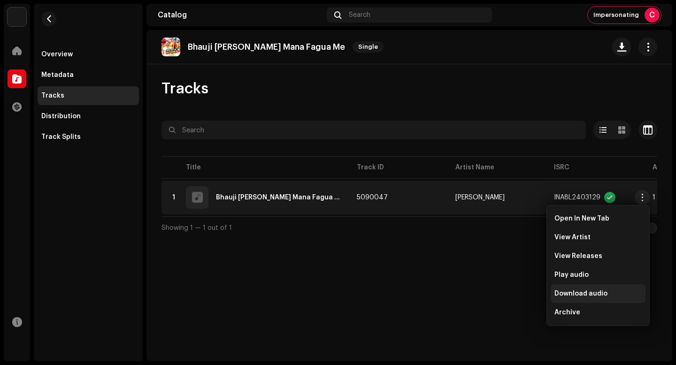
click at [597, 294] on span "Download audio" at bounding box center [580, 294] width 53 height 8
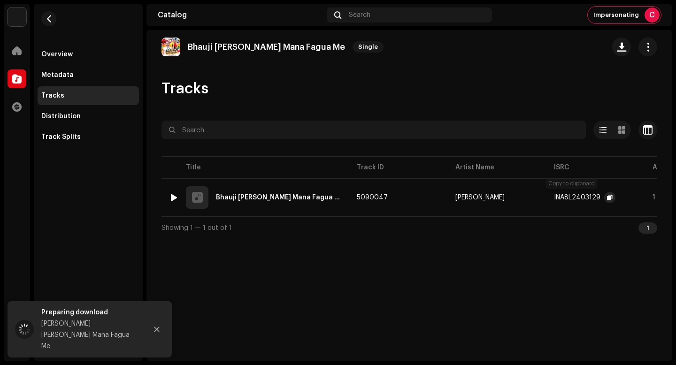
click at [604, 201] on button "button" at bounding box center [609, 197] width 11 height 11
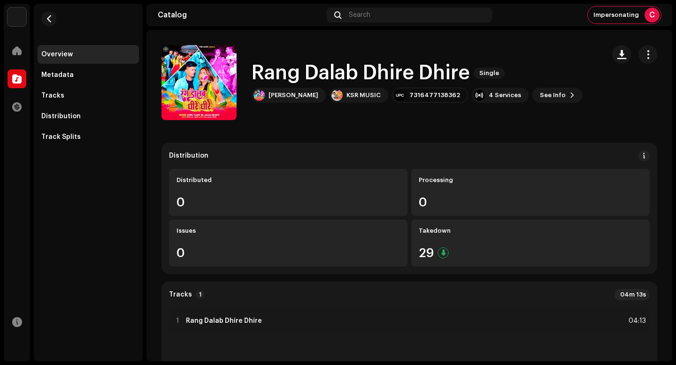
click at [302, 76] on h1 "Rang Dalab Dhire Dhire" at bounding box center [361, 73] width 218 height 22
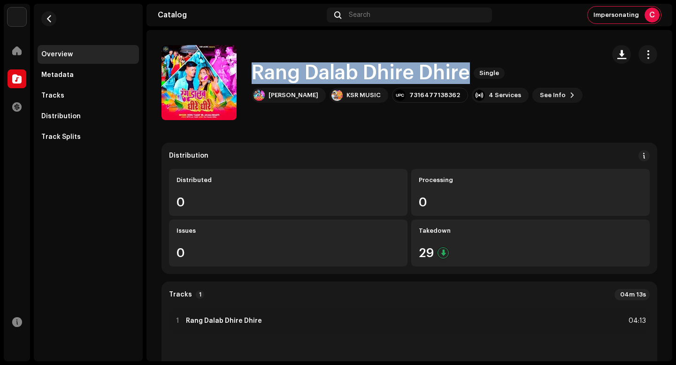
click at [302, 76] on h1 "Rang Dalab Dhire Dhire" at bounding box center [361, 73] width 218 height 22
copy div "Rang Dalab Dhire Dhire Single"
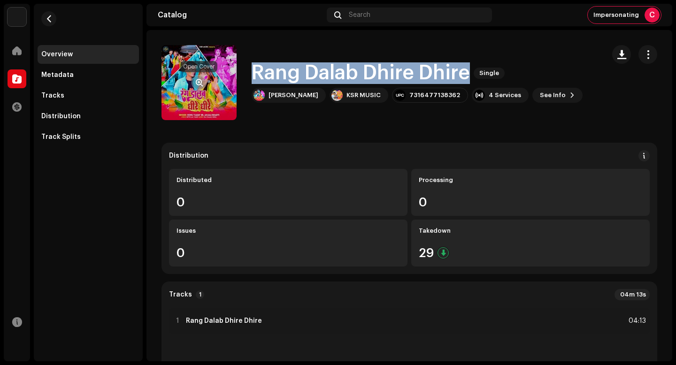
click at [198, 83] on span "button" at bounding box center [199, 83] width 7 height 8
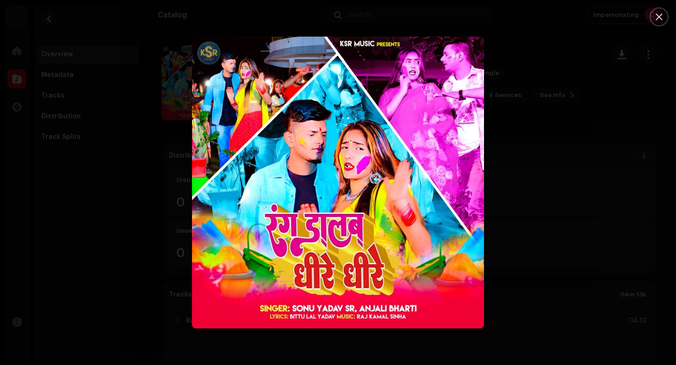
click at [518, 256] on div at bounding box center [338, 182] width 676 height 365
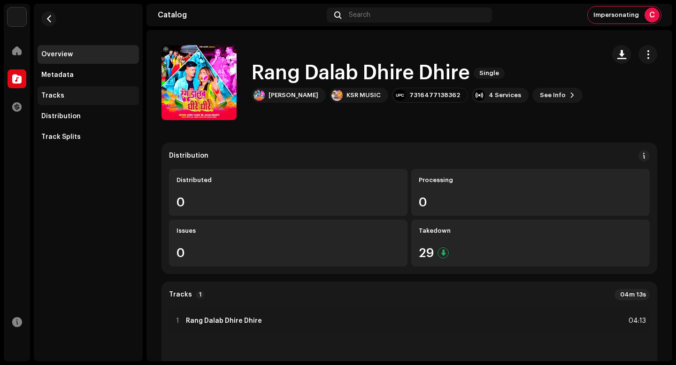
click at [53, 96] on div "Tracks" at bounding box center [52, 96] width 23 height 8
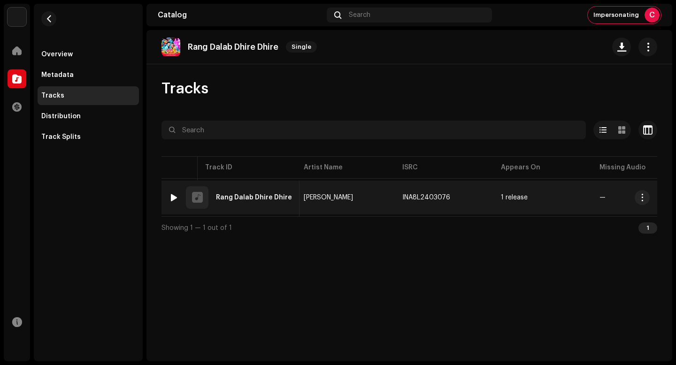
scroll to position [0, 108]
click at [450, 199] on span "button" at bounding box center [453, 198] width 6 height 8
click at [643, 204] on button "button" at bounding box center [642, 197] width 15 height 15
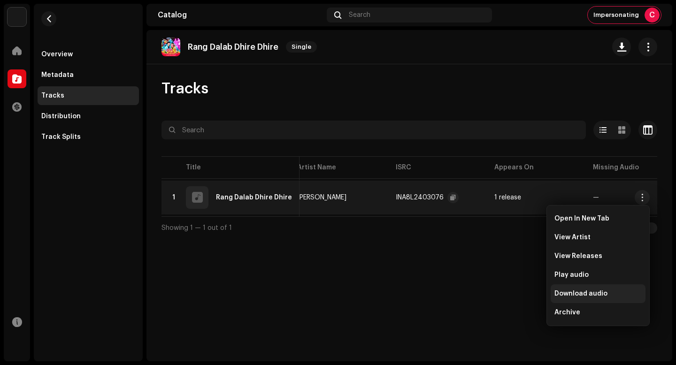
click at [622, 293] on div "Download audio" at bounding box center [597, 294] width 87 height 8
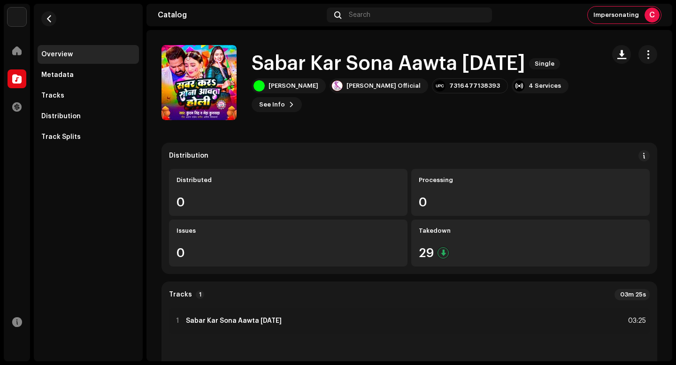
click at [377, 59] on h1 "Sabar Kar Sona Aawta [DATE]" at bounding box center [389, 64] width 274 height 22
click at [377, 59] on h1 "Sabar Kar Sona Aawta Holi" at bounding box center [389, 64] width 274 height 22
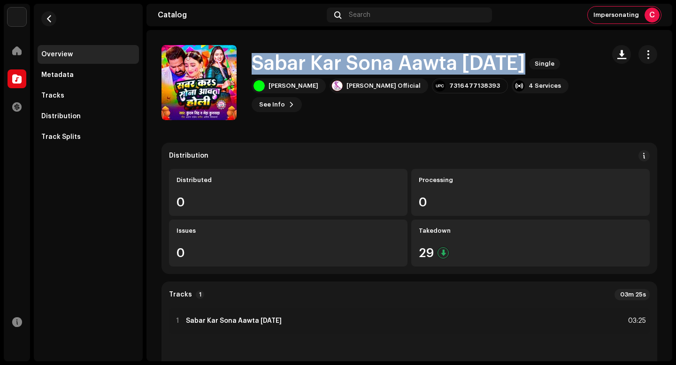
click at [377, 59] on h1 "Sabar Kar Sona Aawta Holi" at bounding box center [389, 64] width 274 height 22
copy div "Sabar Kar Sona Aawta Holi Single"
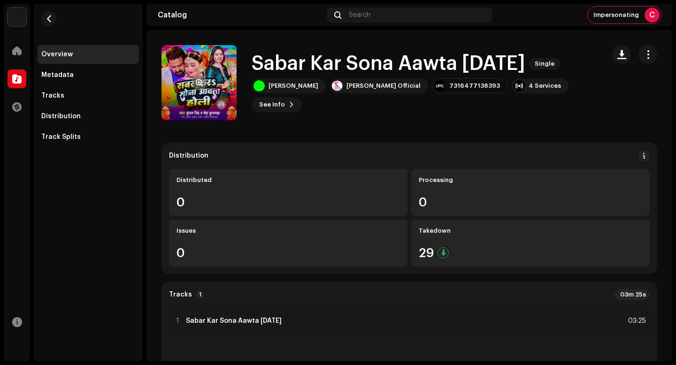
click at [202, 72] on re-a-cover at bounding box center [198, 82] width 75 height 75
click at [202, 77] on button "button" at bounding box center [198, 82] width 15 height 15
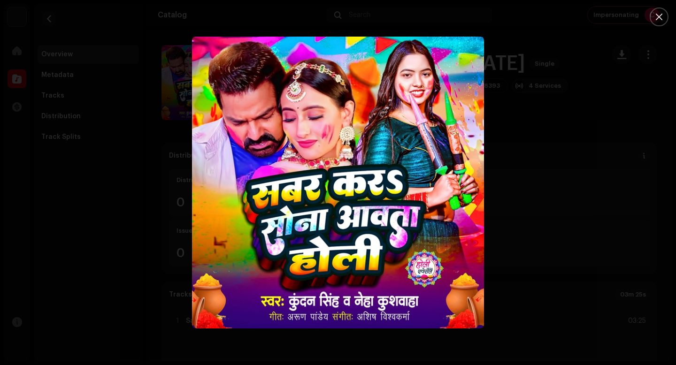
click at [581, 214] on div at bounding box center [338, 182] width 676 height 365
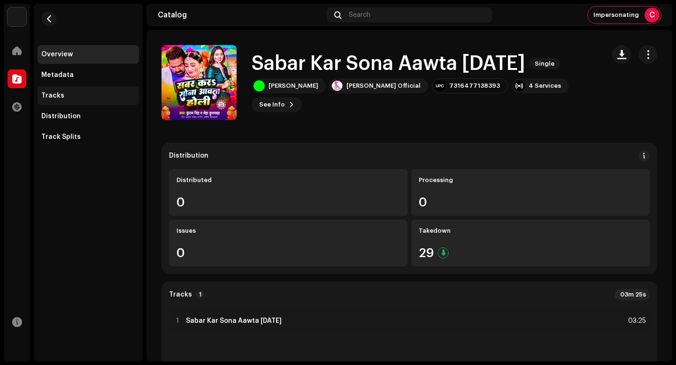
click at [99, 96] on div "Tracks" at bounding box center [88, 96] width 94 height 8
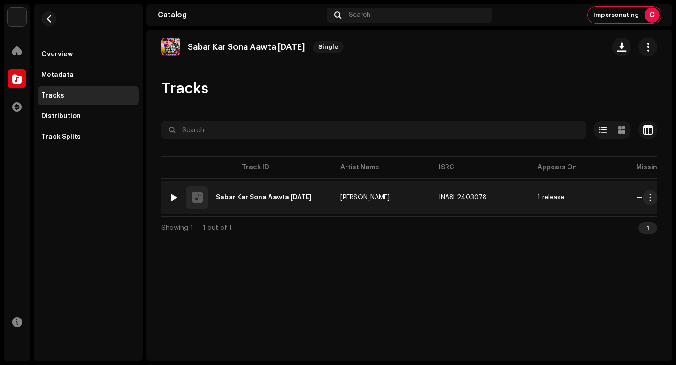
scroll to position [0, 129]
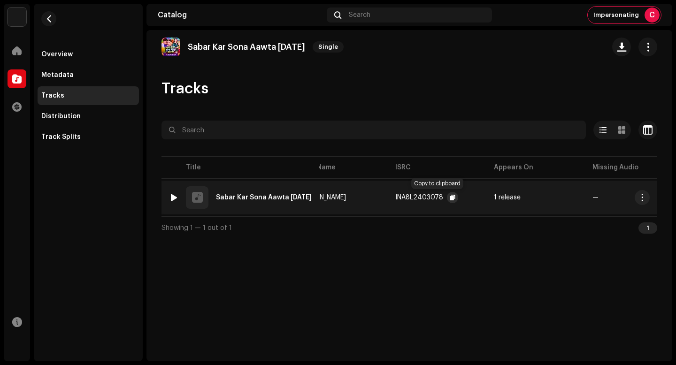
click at [450, 197] on span "button" at bounding box center [453, 198] width 6 height 8
click at [645, 199] on span "button" at bounding box center [642, 198] width 7 height 8
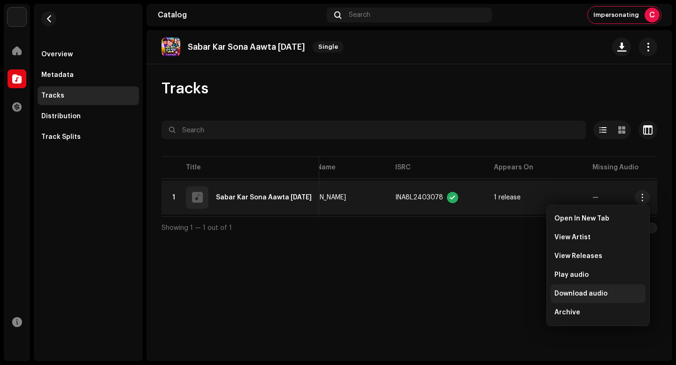
click at [605, 294] on div "Download audio" at bounding box center [597, 294] width 87 height 8
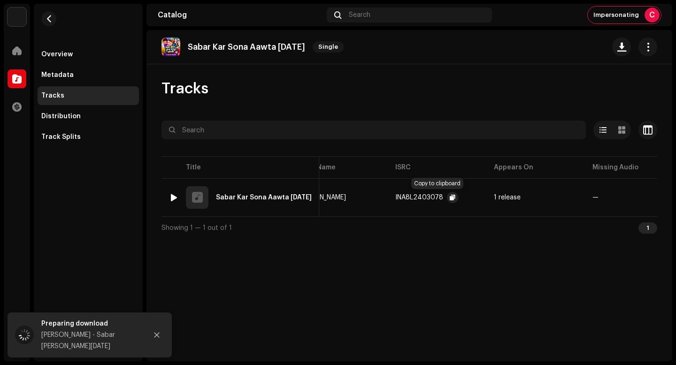
click at [450, 199] on span "button" at bounding box center [453, 198] width 6 height 8
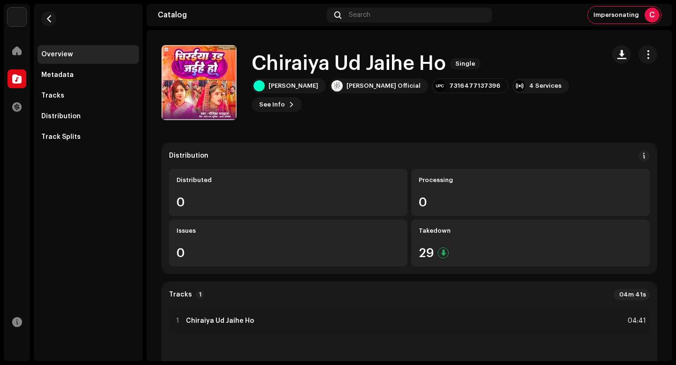
click at [408, 66] on h1 "Chiraiya Ud Jaihe Ho" at bounding box center [349, 64] width 194 height 22
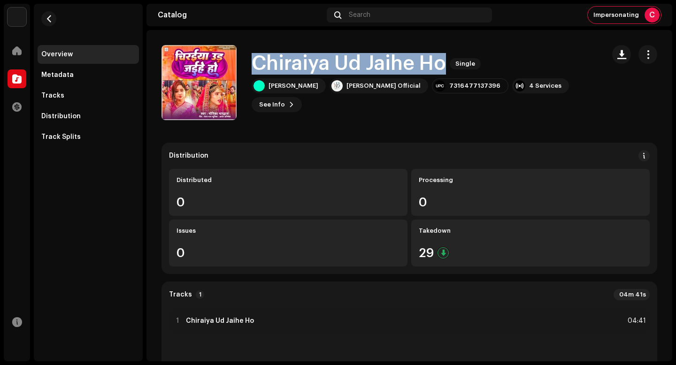
click at [408, 66] on h1 "Chiraiya Ud Jaihe Ho" at bounding box center [349, 64] width 194 height 22
copy div "Chiraiya Ud Jaihe Ho Single"
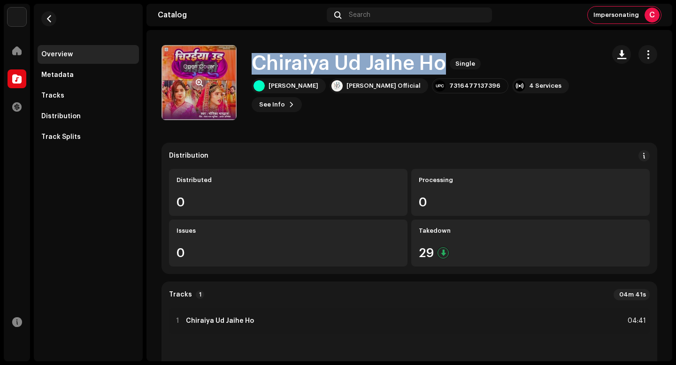
click at [201, 81] on span "button" at bounding box center [199, 83] width 7 height 8
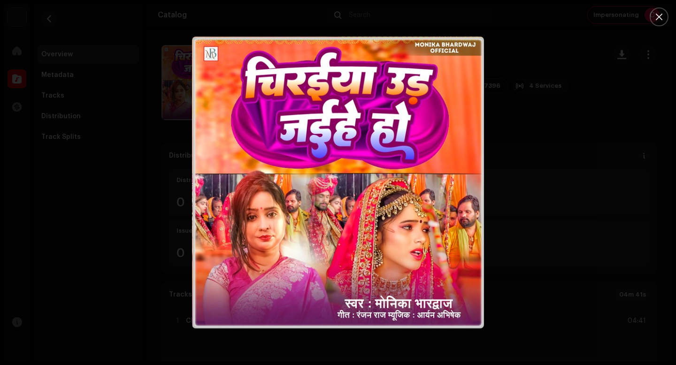
click at [566, 274] on div at bounding box center [338, 182] width 676 height 365
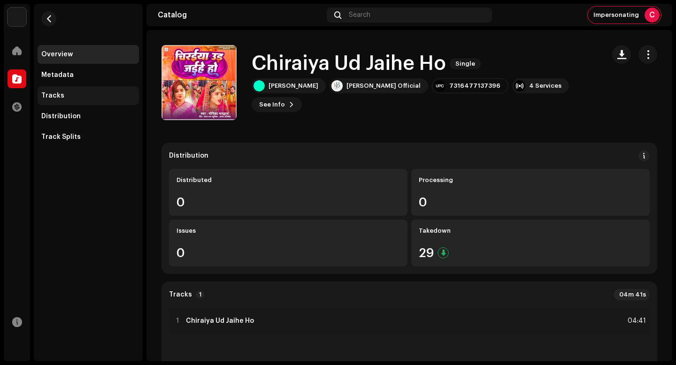
click at [66, 99] on div "Tracks" at bounding box center [88, 95] width 101 height 19
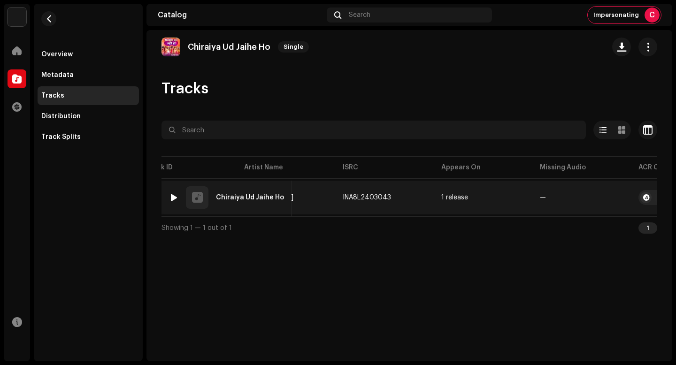
scroll to position [0, 173]
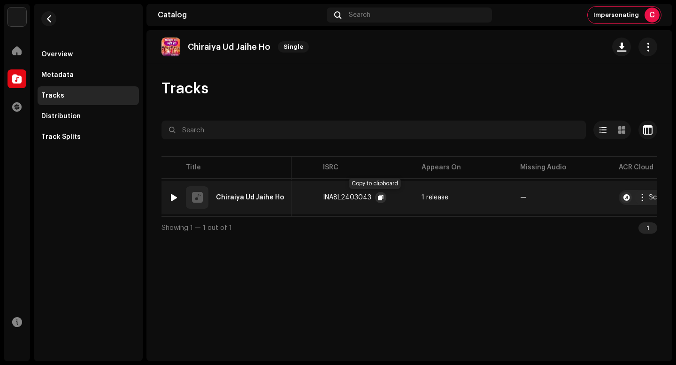
click at [378, 200] on span "button" at bounding box center [381, 198] width 6 height 8
click at [646, 199] on button "button" at bounding box center [642, 197] width 15 height 15
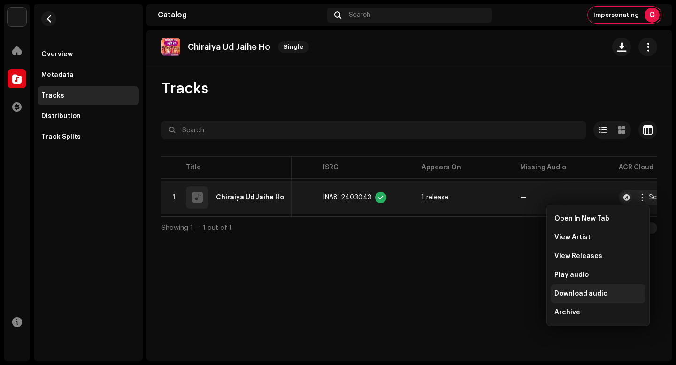
click at [587, 298] on div "Download audio" at bounding box center [598, 293] width 95 height 19
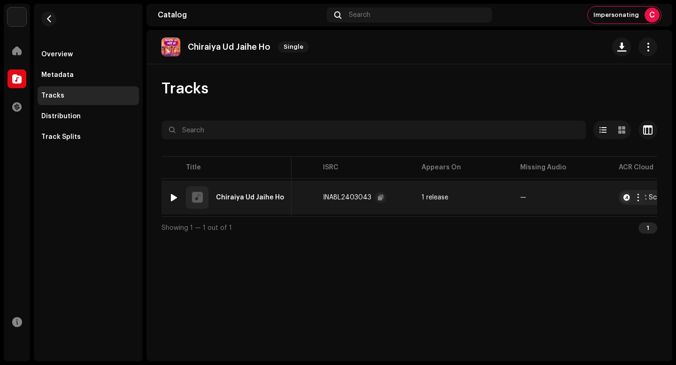
scroll to position [0, 164]
